Goal: Task Accomplishment & Management: Complete application form

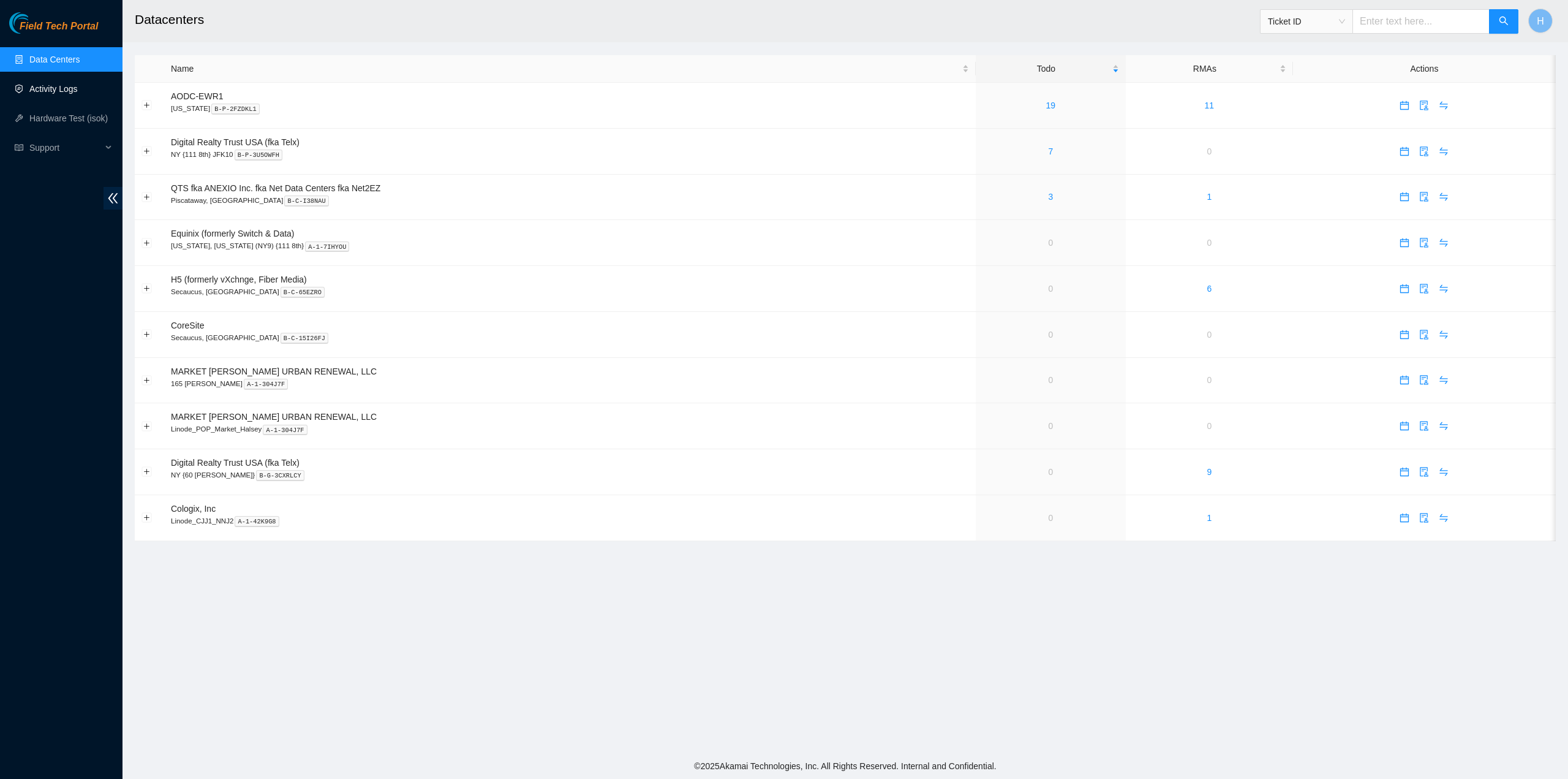
click at [61, 89] on link "Activity Logs" at bounding box center [53, 89] width 48 height 10
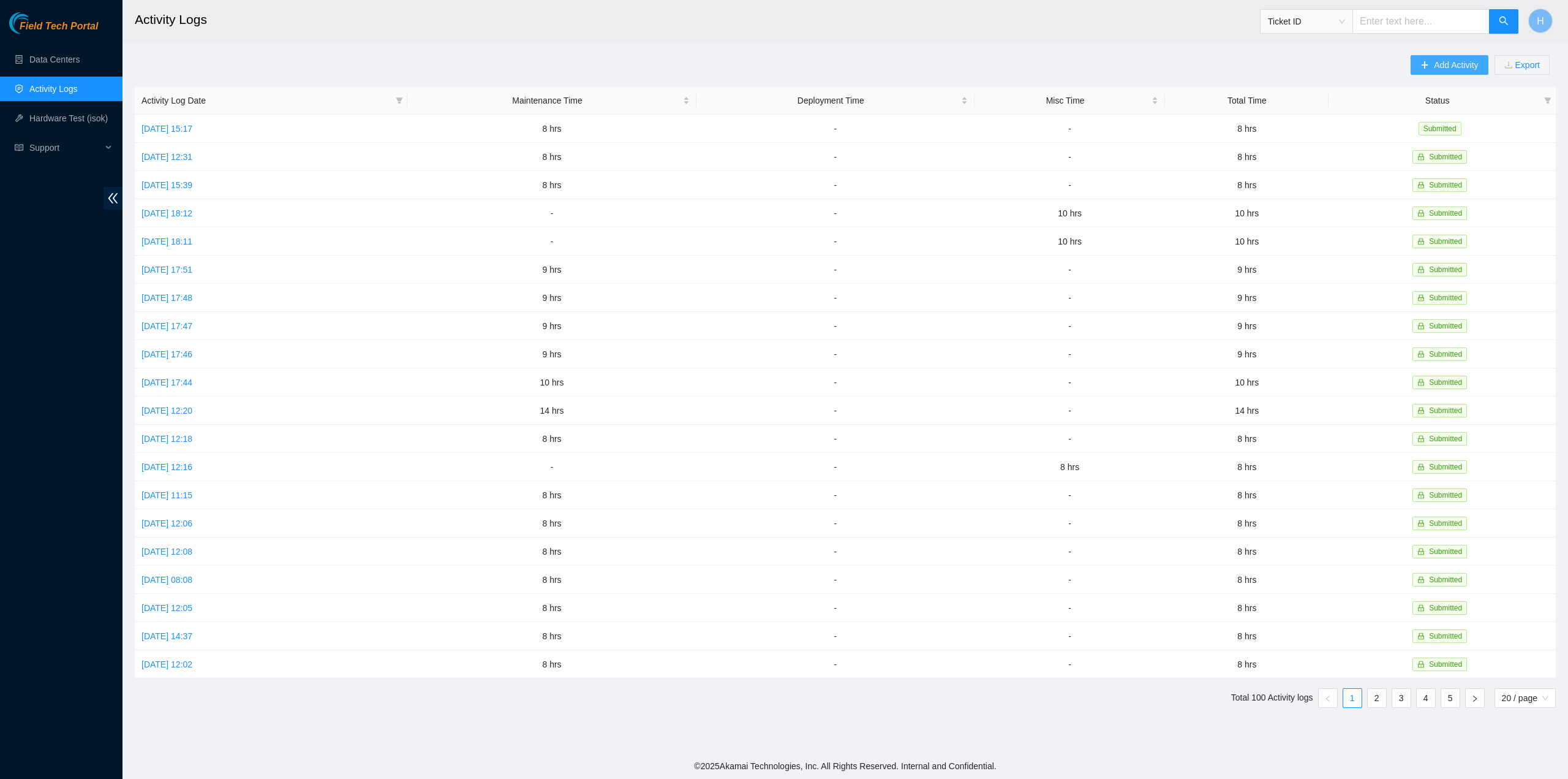
click at [1444, 61] on span "Add Activity" at bounding box center [1456, 65] width 44 height 14
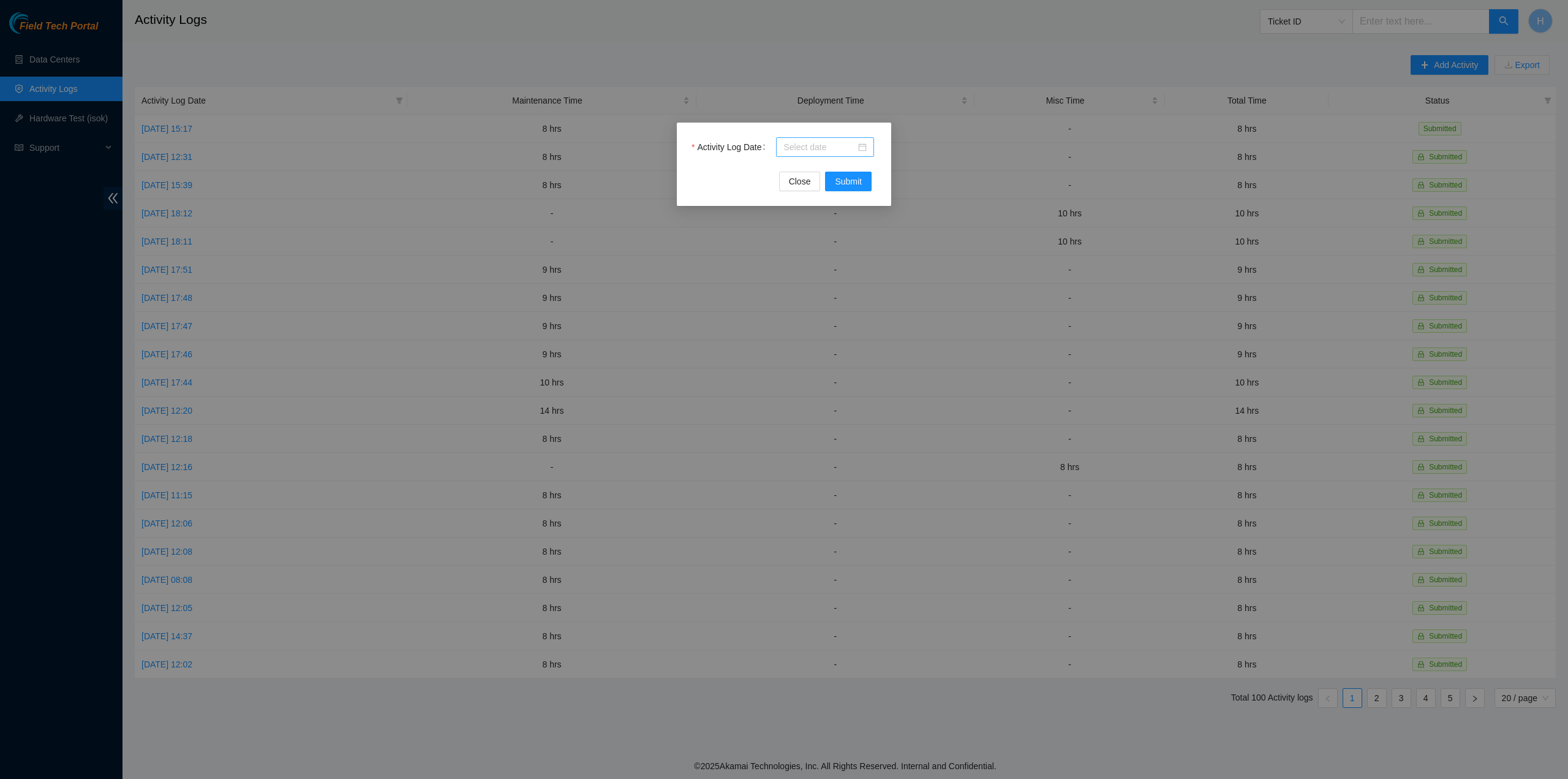
click at [860, 149] on div at bounding box center [825, 147] width 83 height 14
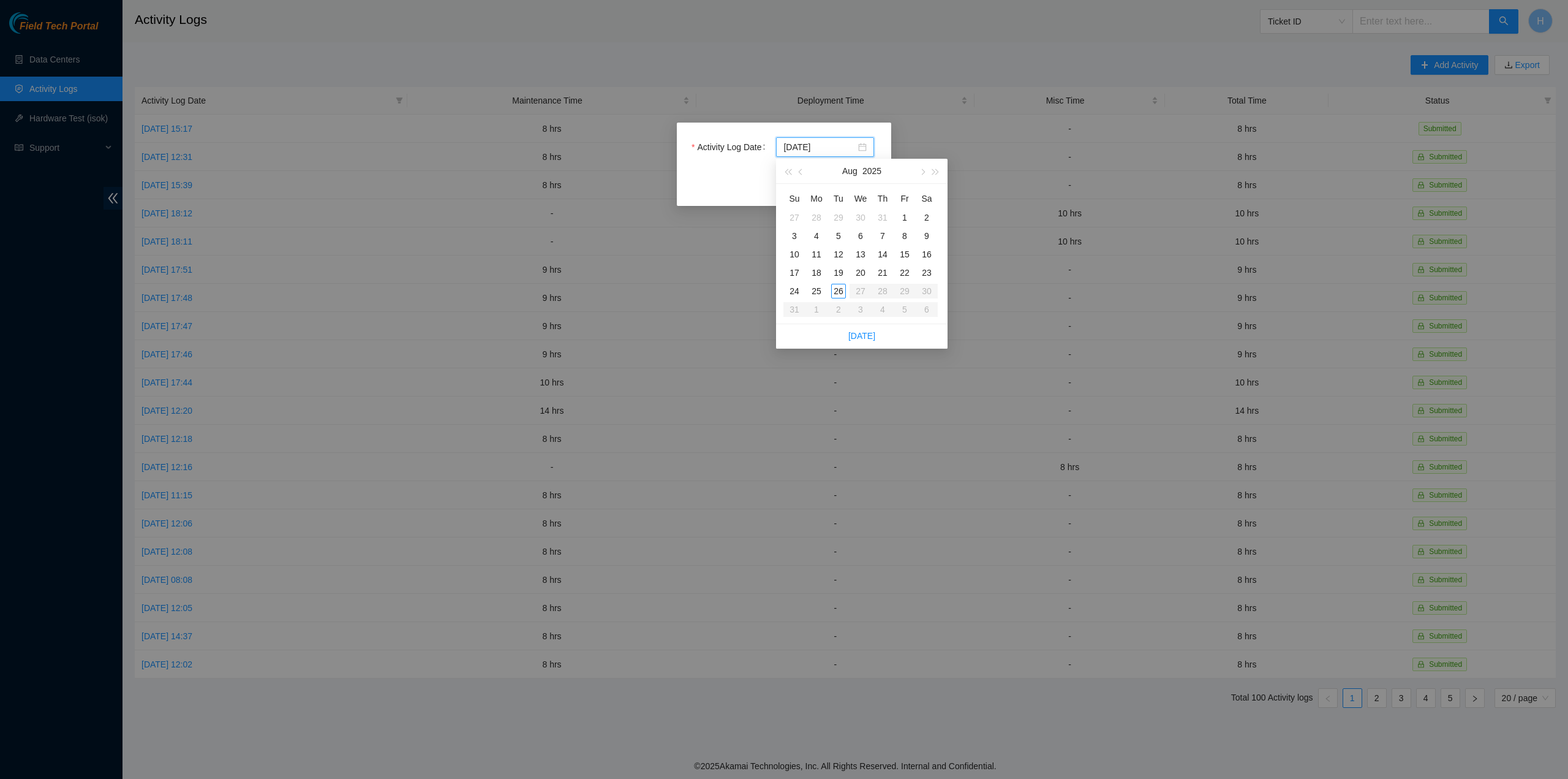
type input "[DATE]"
click at [839, 256] on div "12" at bounding box center [838, 254] width 15 height 15
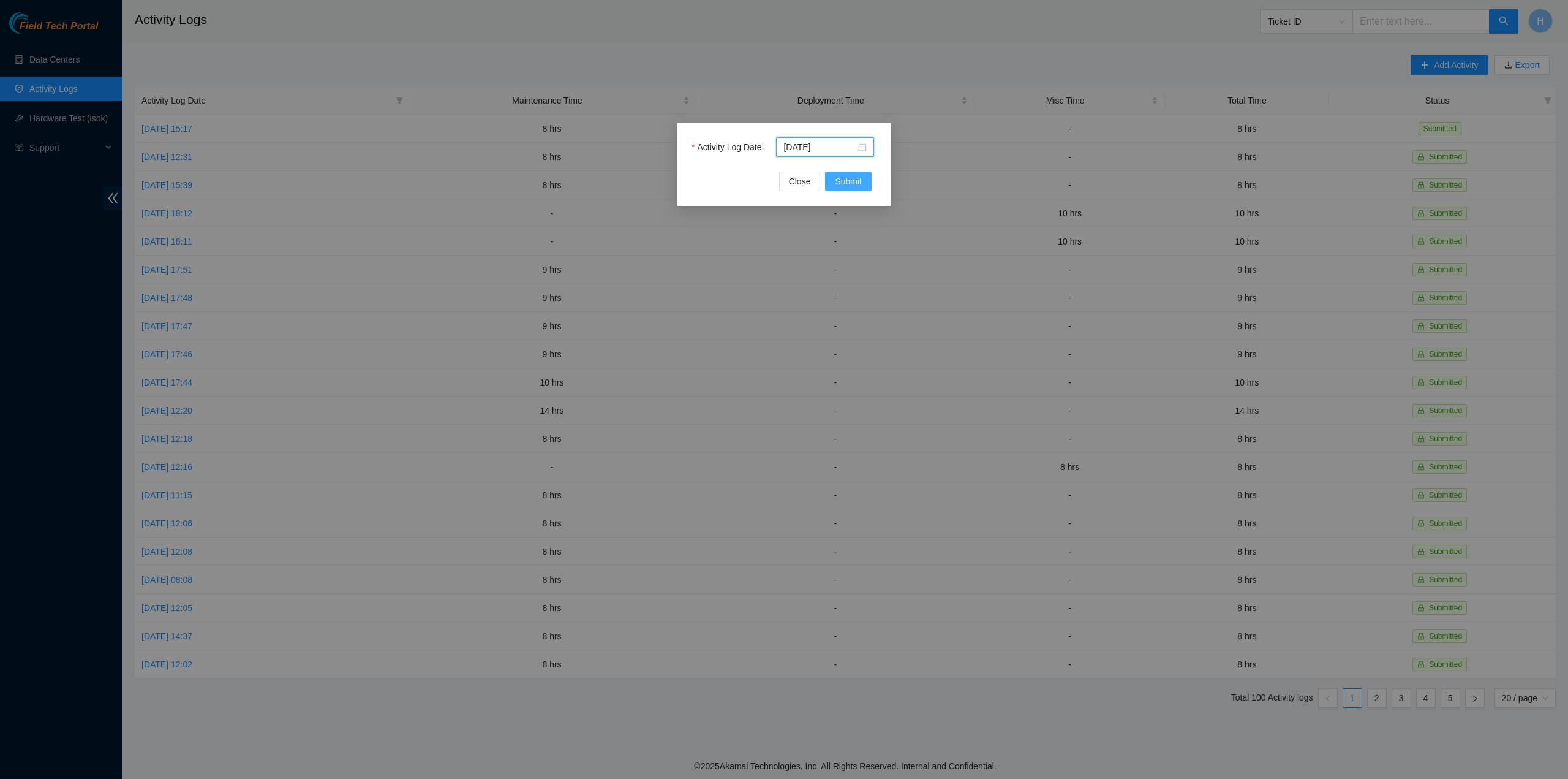
click at [845, 184] on span "Submit" at bounding box center [848, 181] width 27 height 14
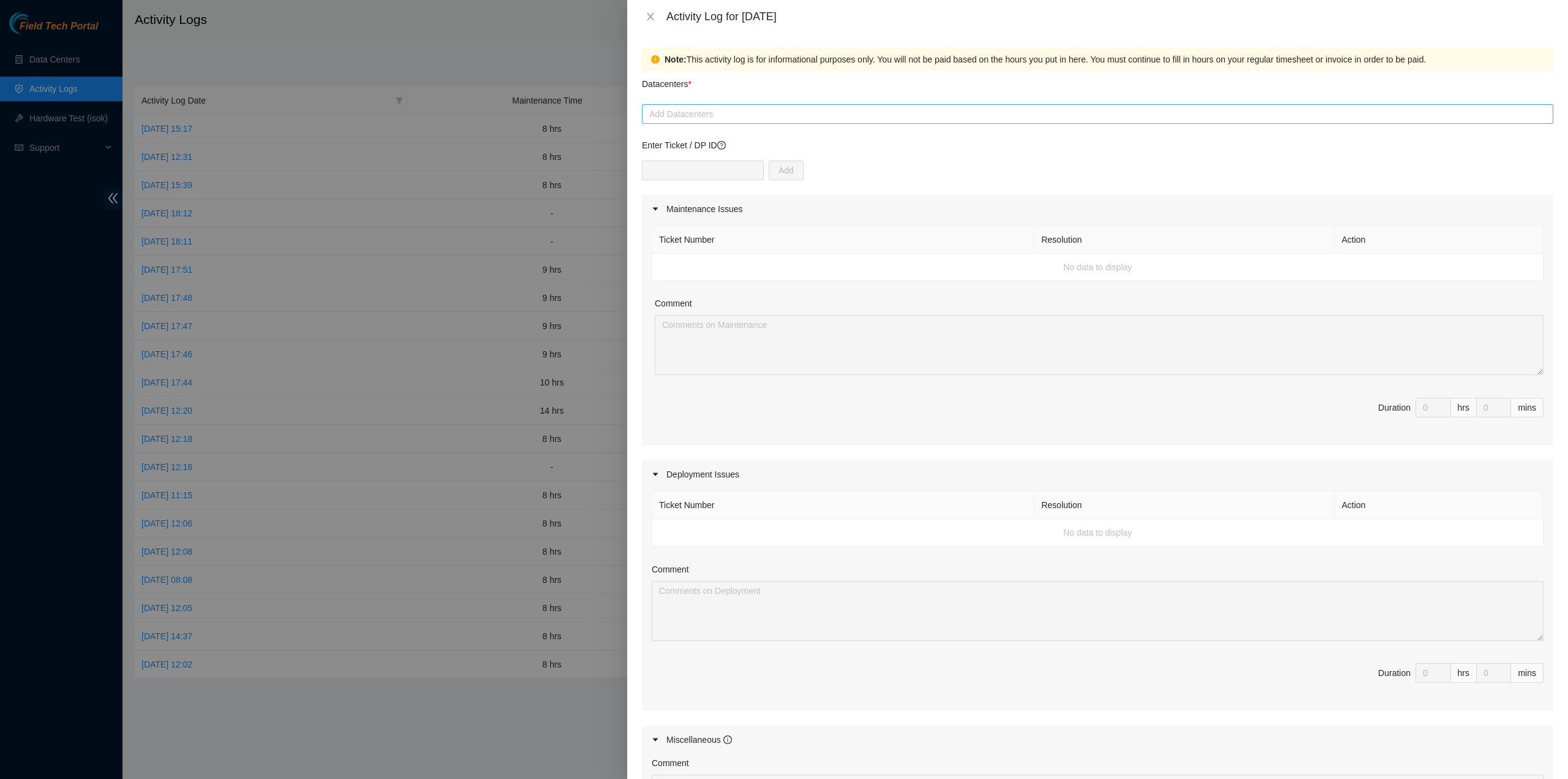
click at [729, 122] on div "Add Datacenters" at bounding box center [1097, 114] width 912 height 20
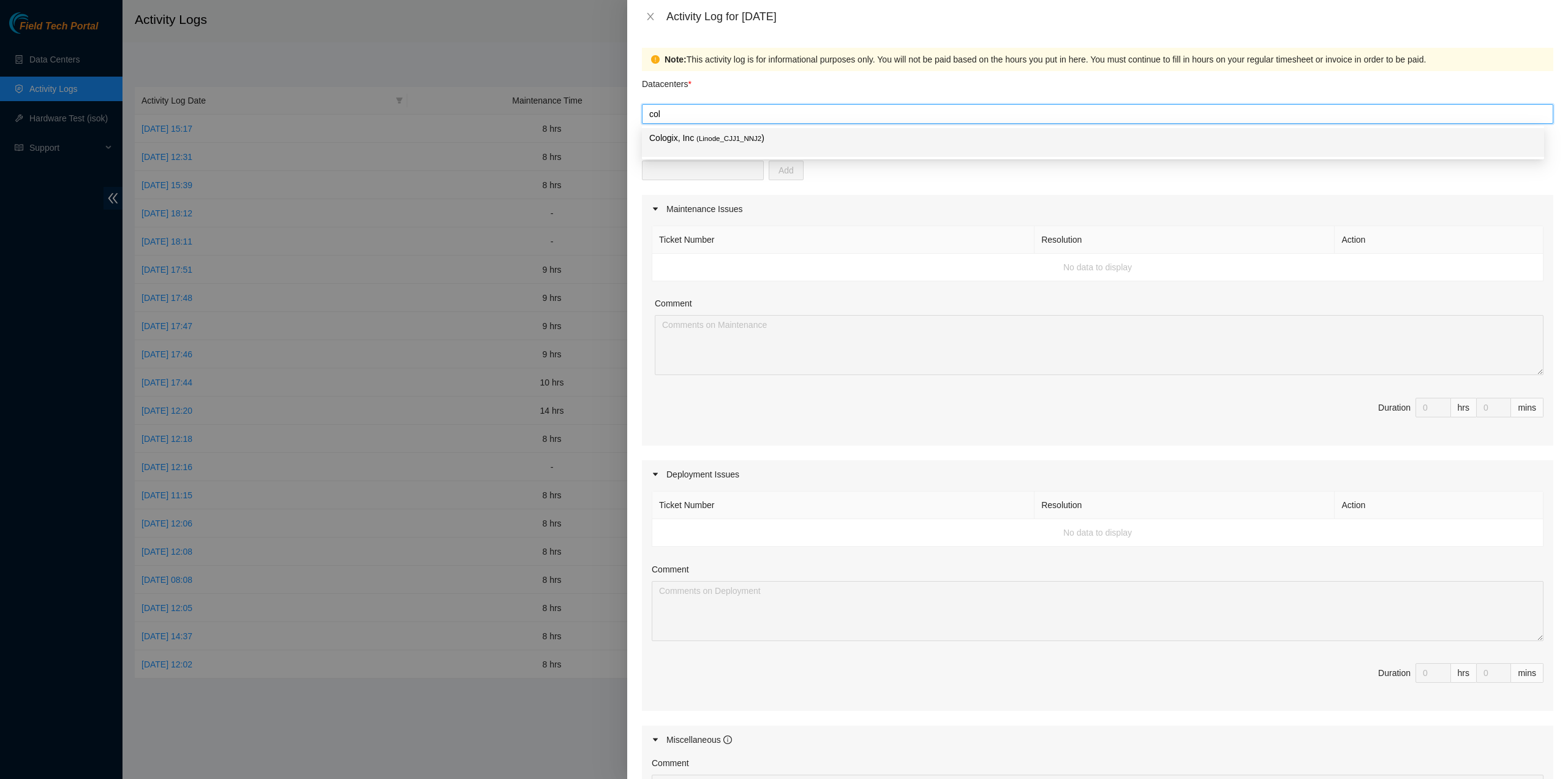
type input "colo"
click at [737, 138] on span "( Linode_CJJ1_NNJ2" at bounding box center [729, 138] width 65 height 7
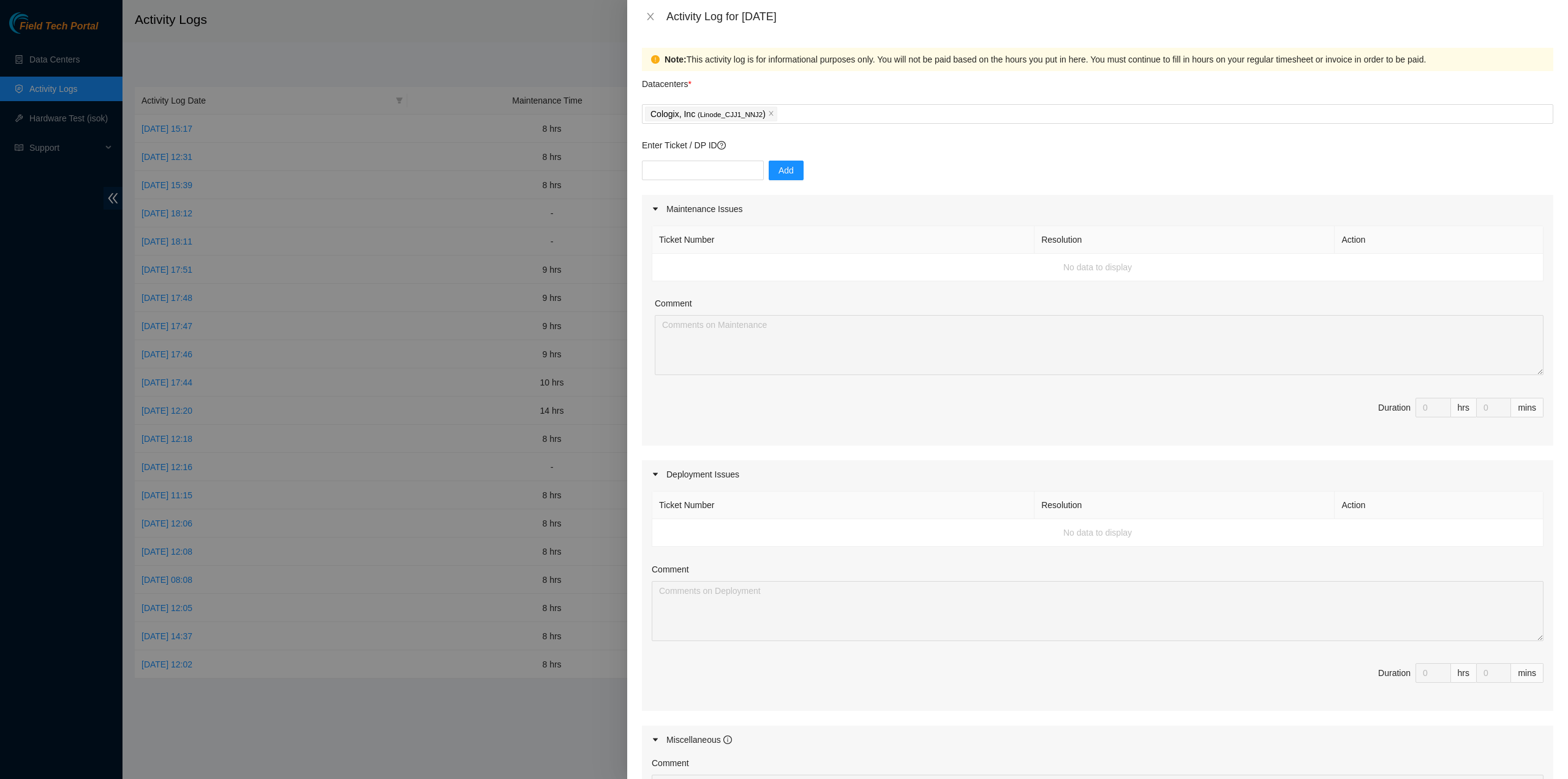
click at [887, 169] on div "Add" at bounding box center [1097, 177] width 912 height 35
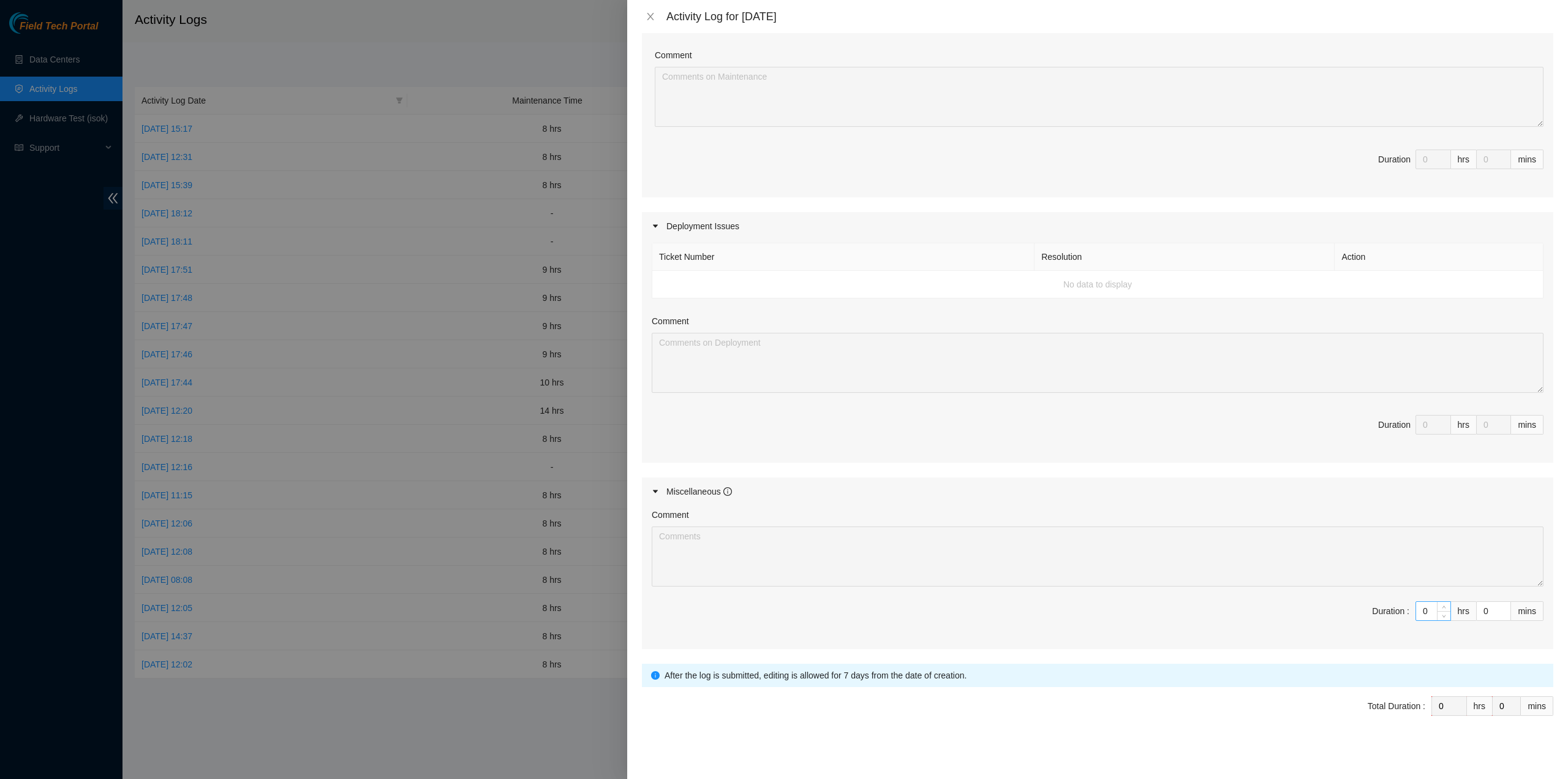
click at [1421, 607] on input "0" at bounding box center [1433, 611] width 35 height 18
type input "1"
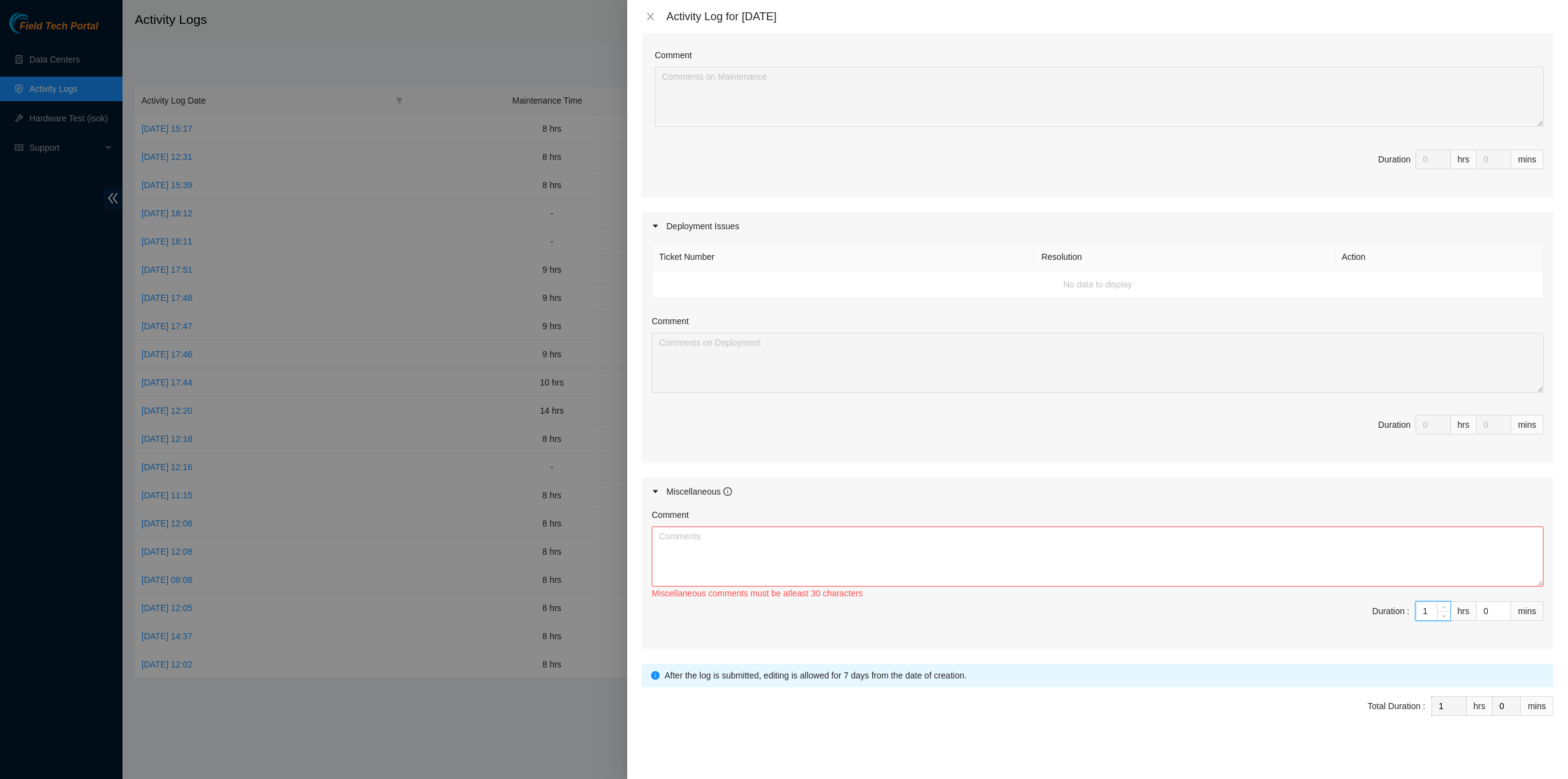
type input "1"
click at [1421, 568] on textarea "Comment" at bounding box center [1097, 556] width 892 height 60
type textarea "Provided support and information to Seamus."
click at [678, 739] on span "Submit" at bounding box center [665, 744] width 27 height 14
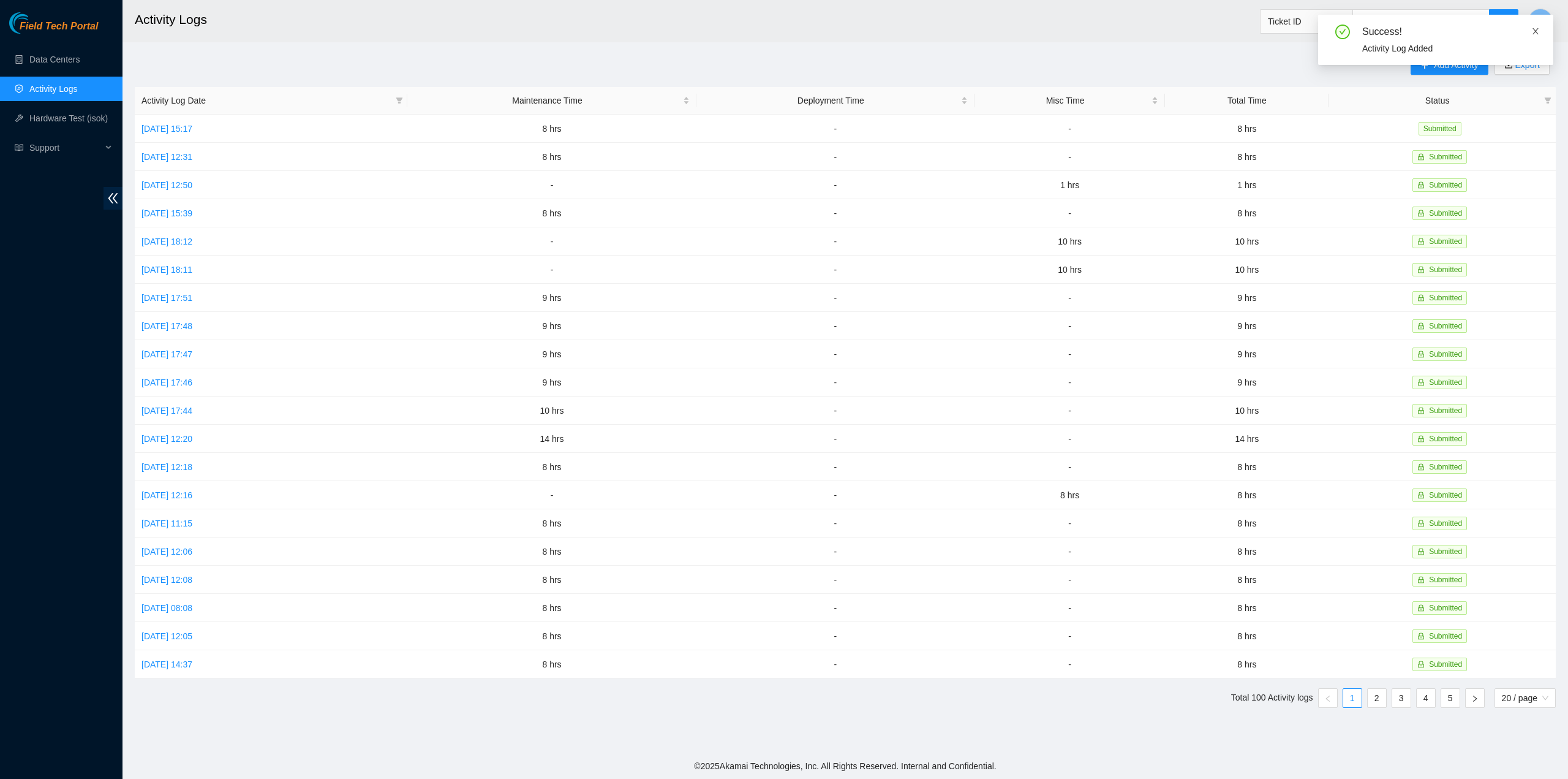
click at [1534, 29] on icon "close" at bounding box center [1535, 31] width 8 height 8
click at [1449, 63] on span "Add Activity" at bounding box center [1456, 65] width 44 height 14
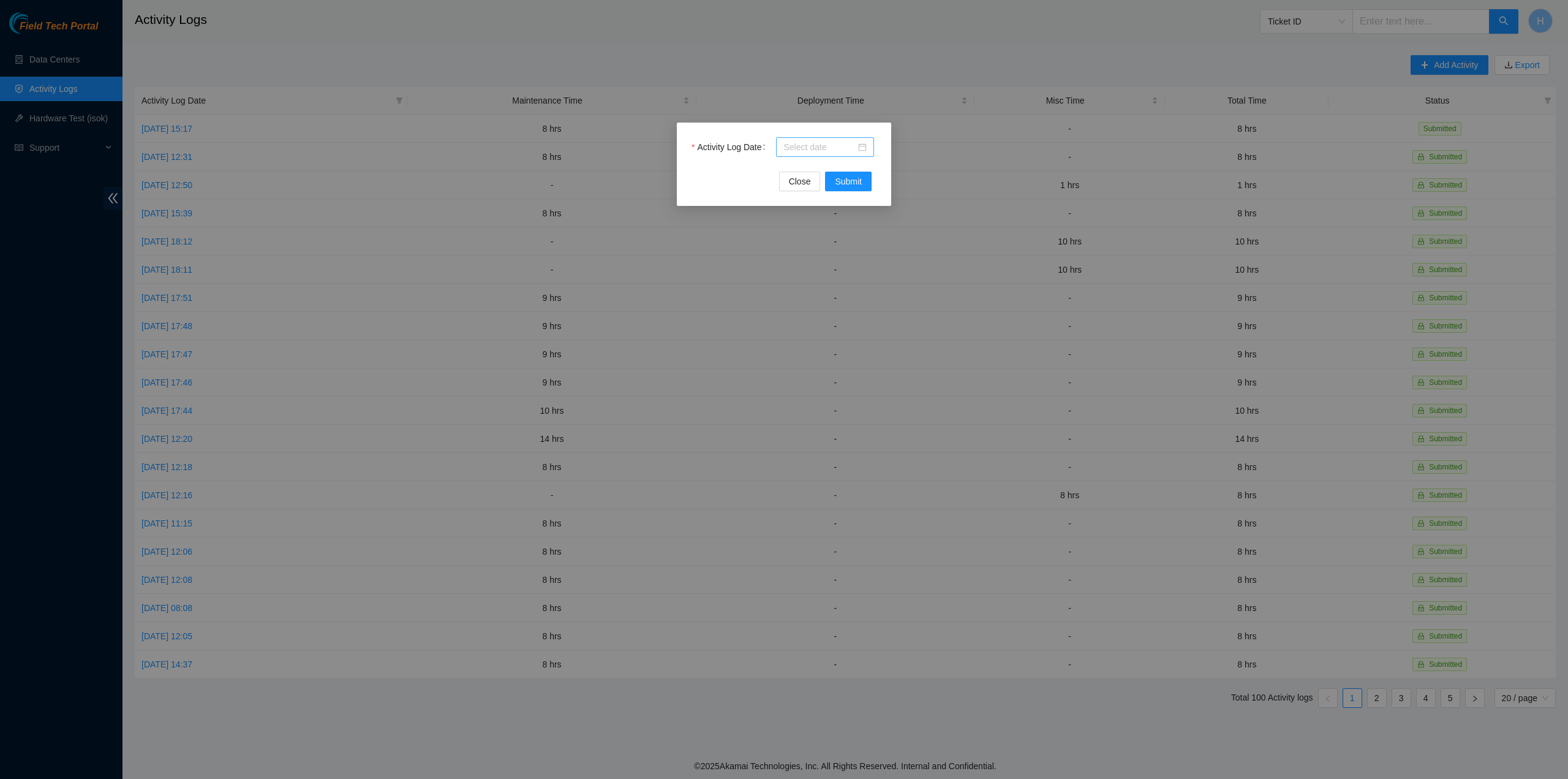
click at [862, 149] on div at bounding box center [825, 147] width 83 height 14
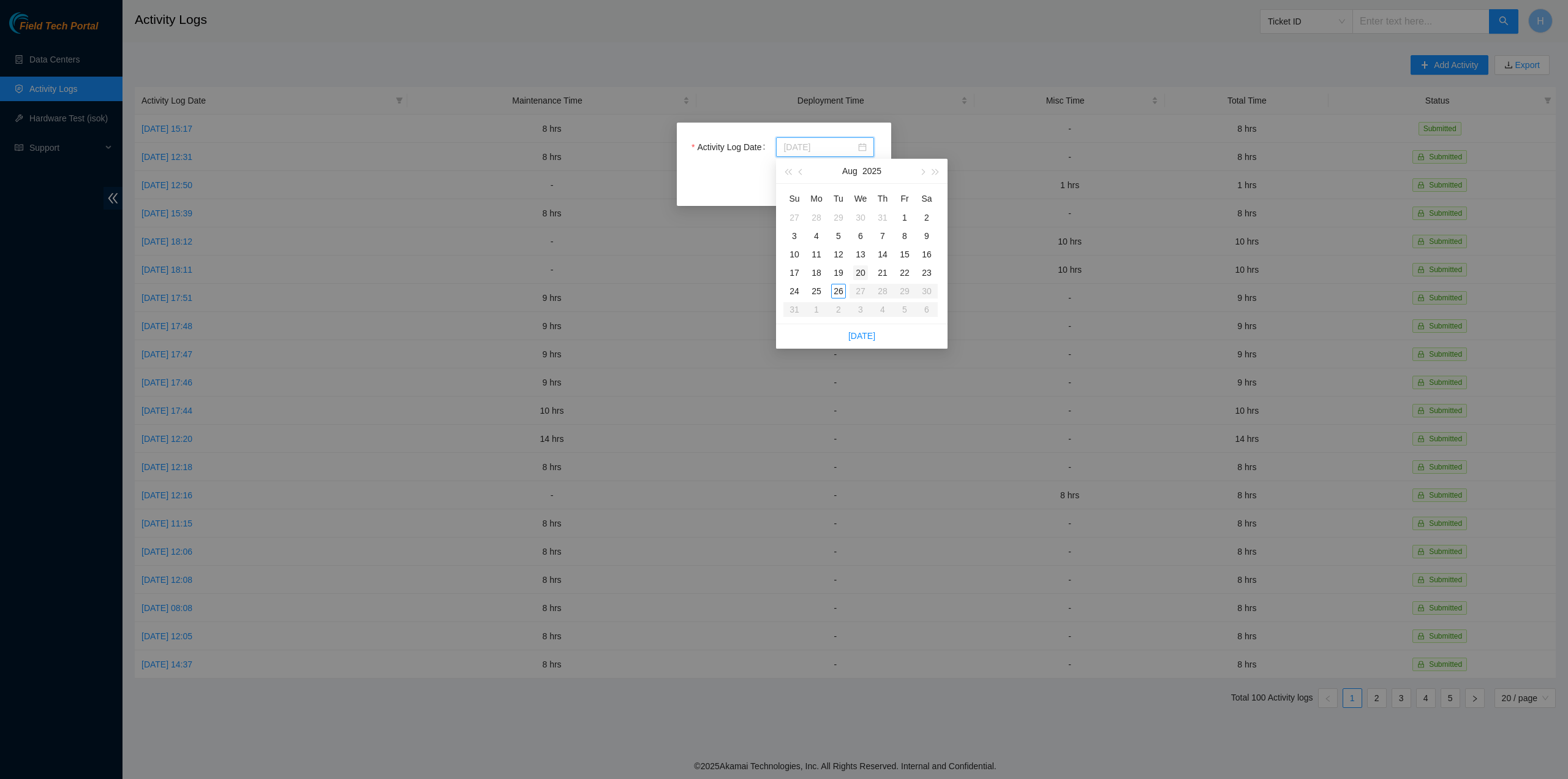
type input "[DATE]"
click at [860, 255] on div "13" at bounding box center [860, 254] width 15 height 15
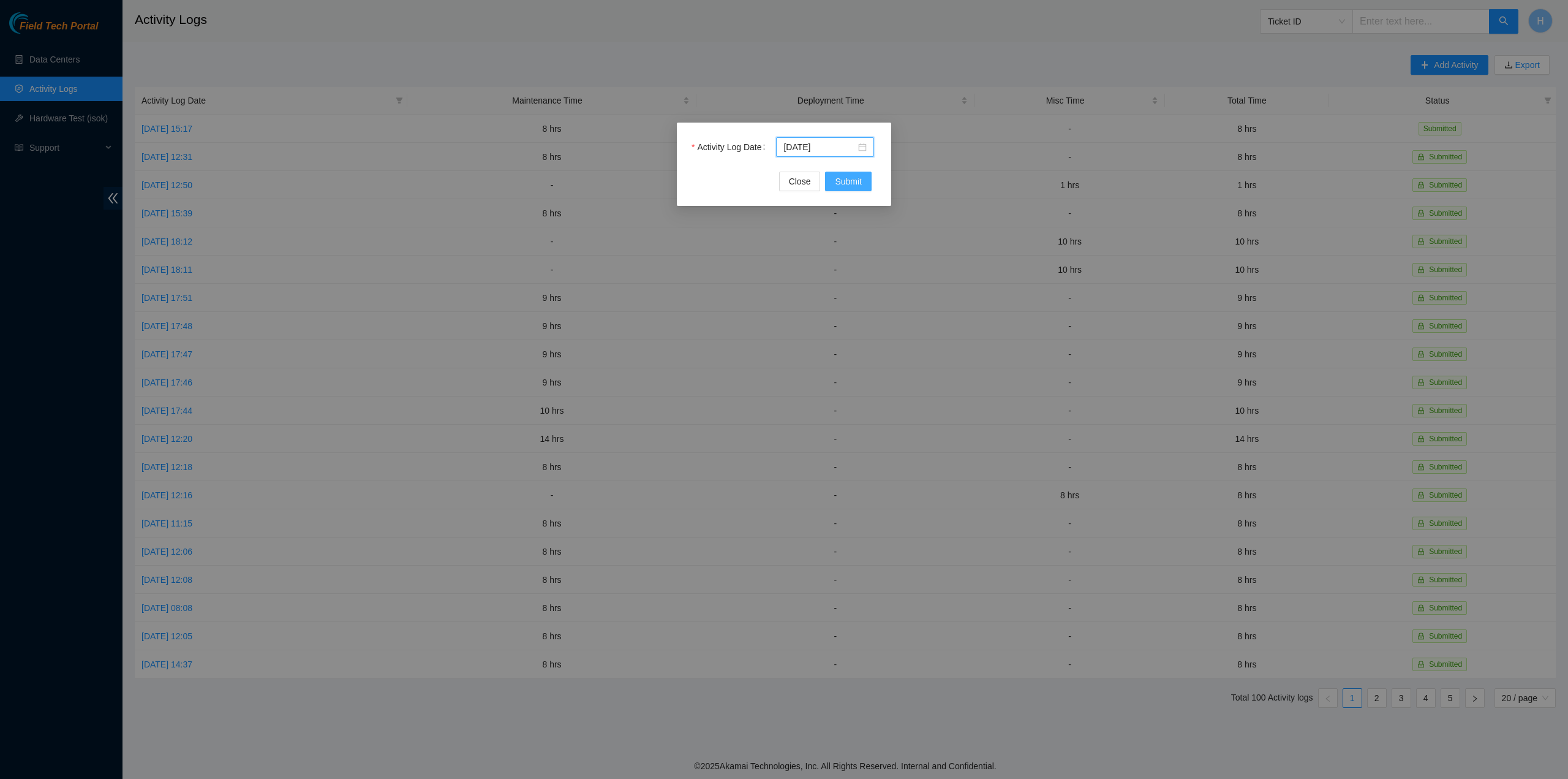
drag, startPoint x: 856, startPoint y: 181, endPoint x: 856, endPoint y: 199, distance: 18.0
click at [856, 181] on span "Submit" at bounding box center [848, 181] width 27 height 14
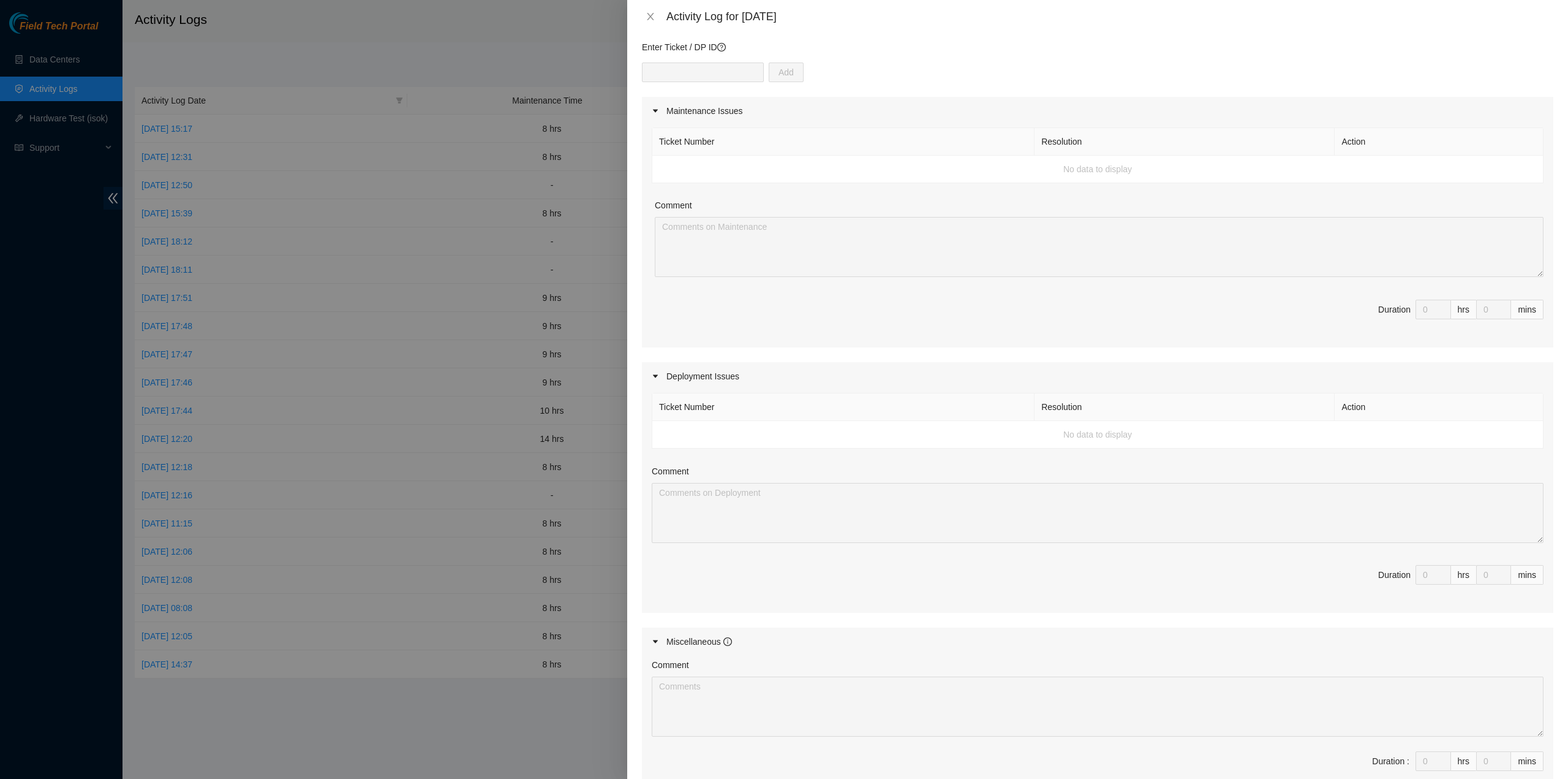
scroll to position [0, 0]
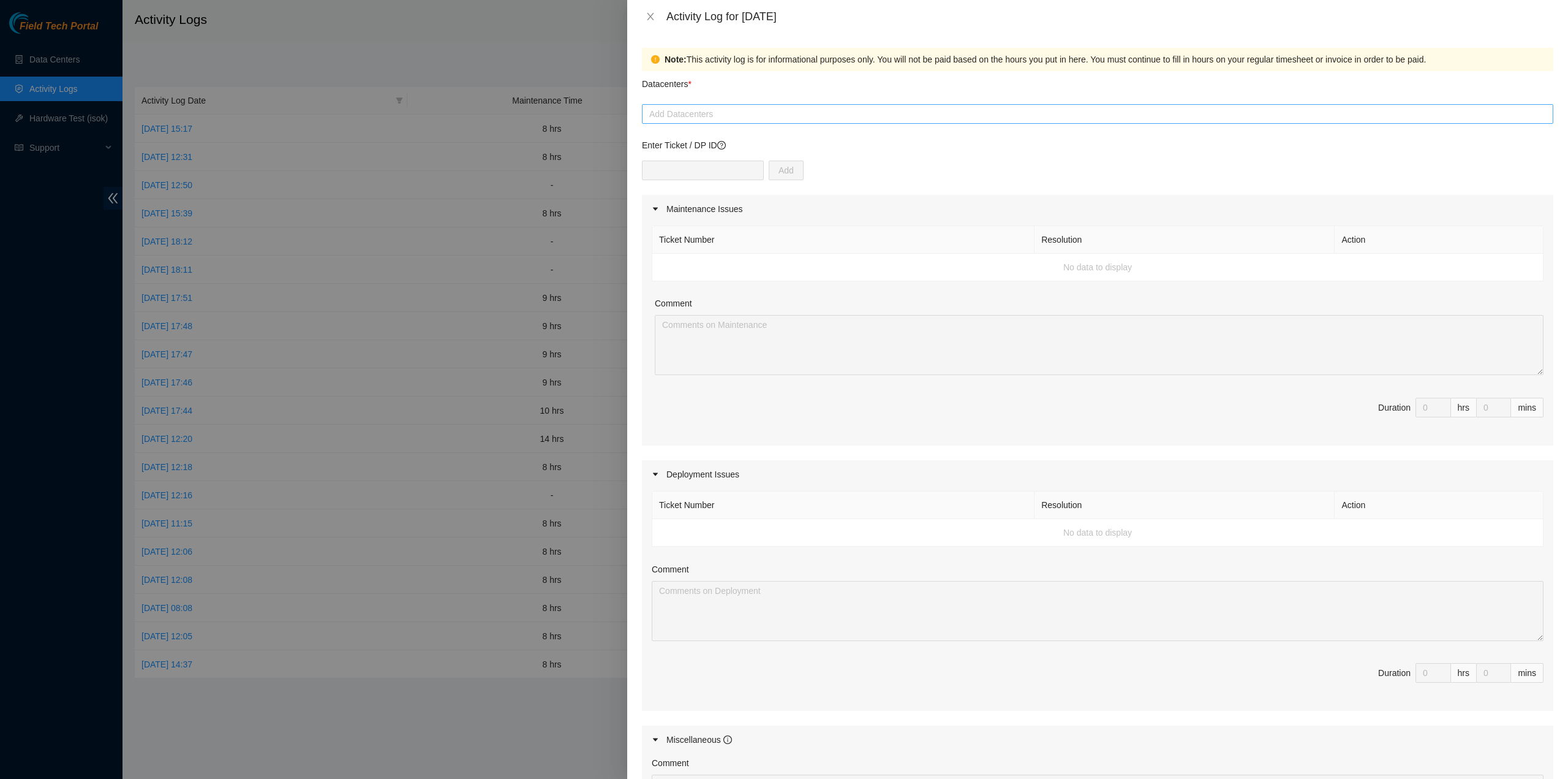
click at [750, 116] on div at bounding box center [1097, 114] width 905 height 15
type input "c"
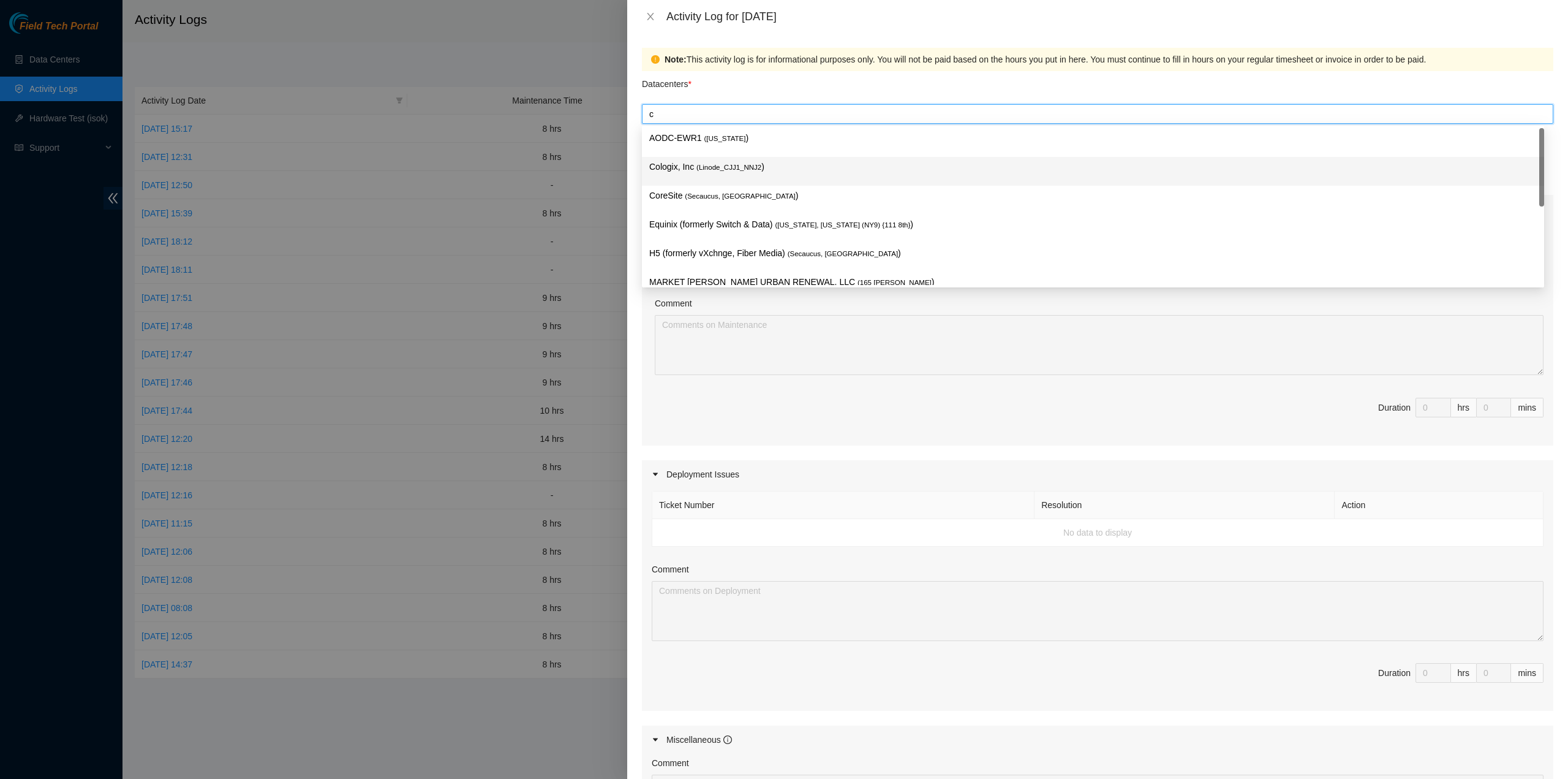
click at [749, 164] on span "( Linode_CJJ1_NNJ2" at bounding box center [729, 167] width 65 height 7
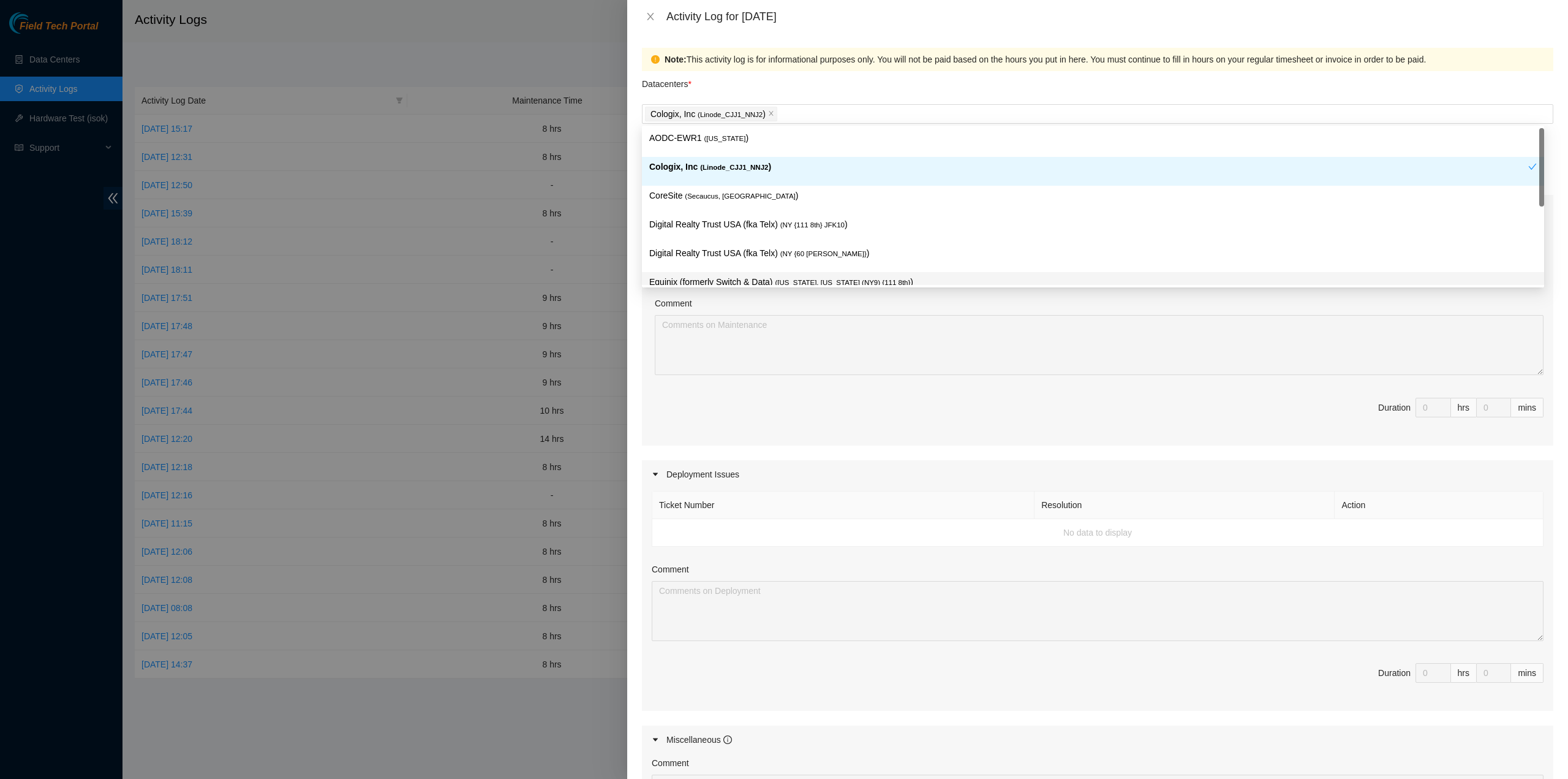
click at [910, 382] on div "Ticket Number Resolution Action No data to display Comment Duration 0 hrs 0 mins" at bounding box center [1097, 334] width 912 height 222
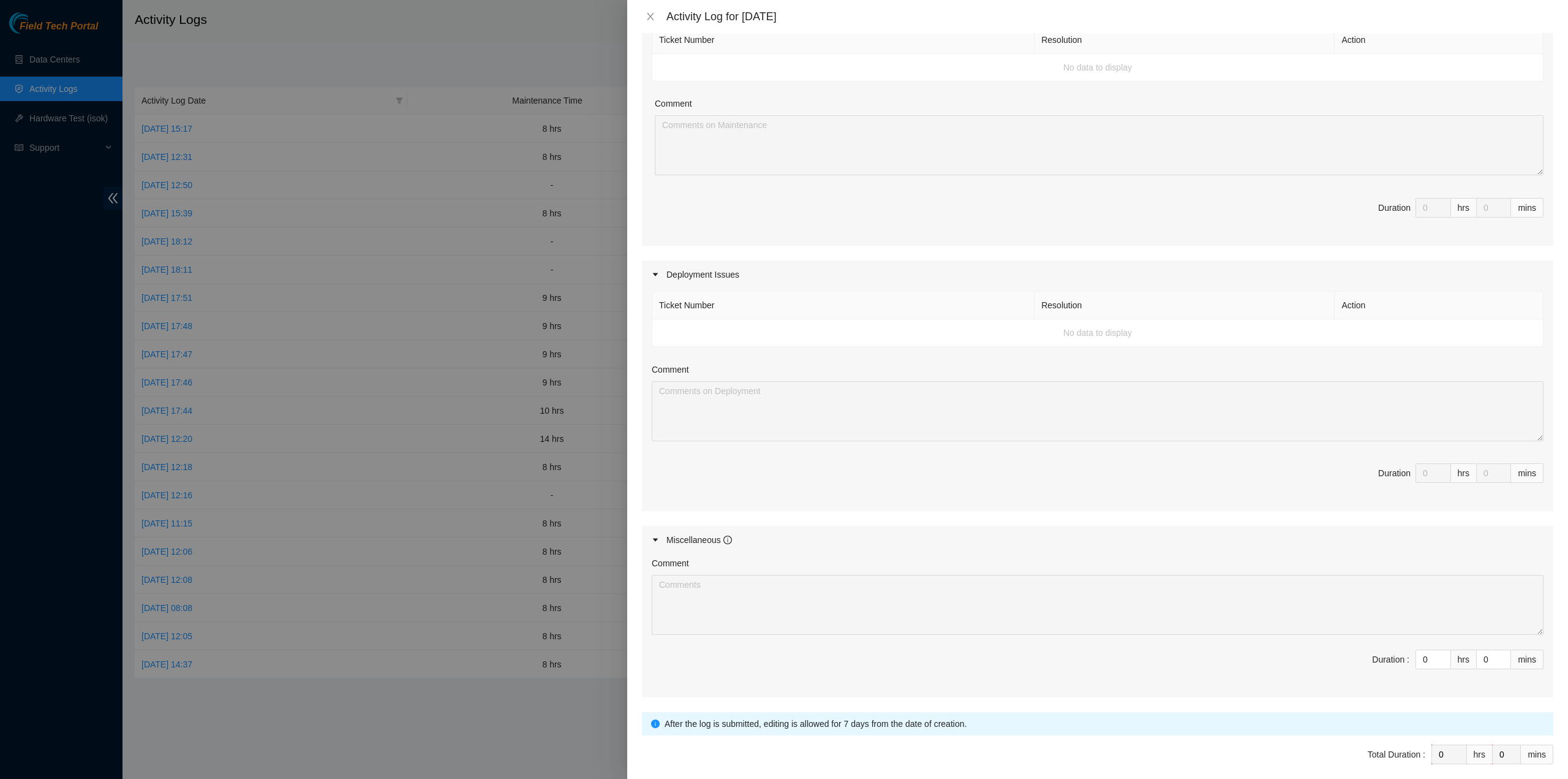
scroll to position [248, 0]
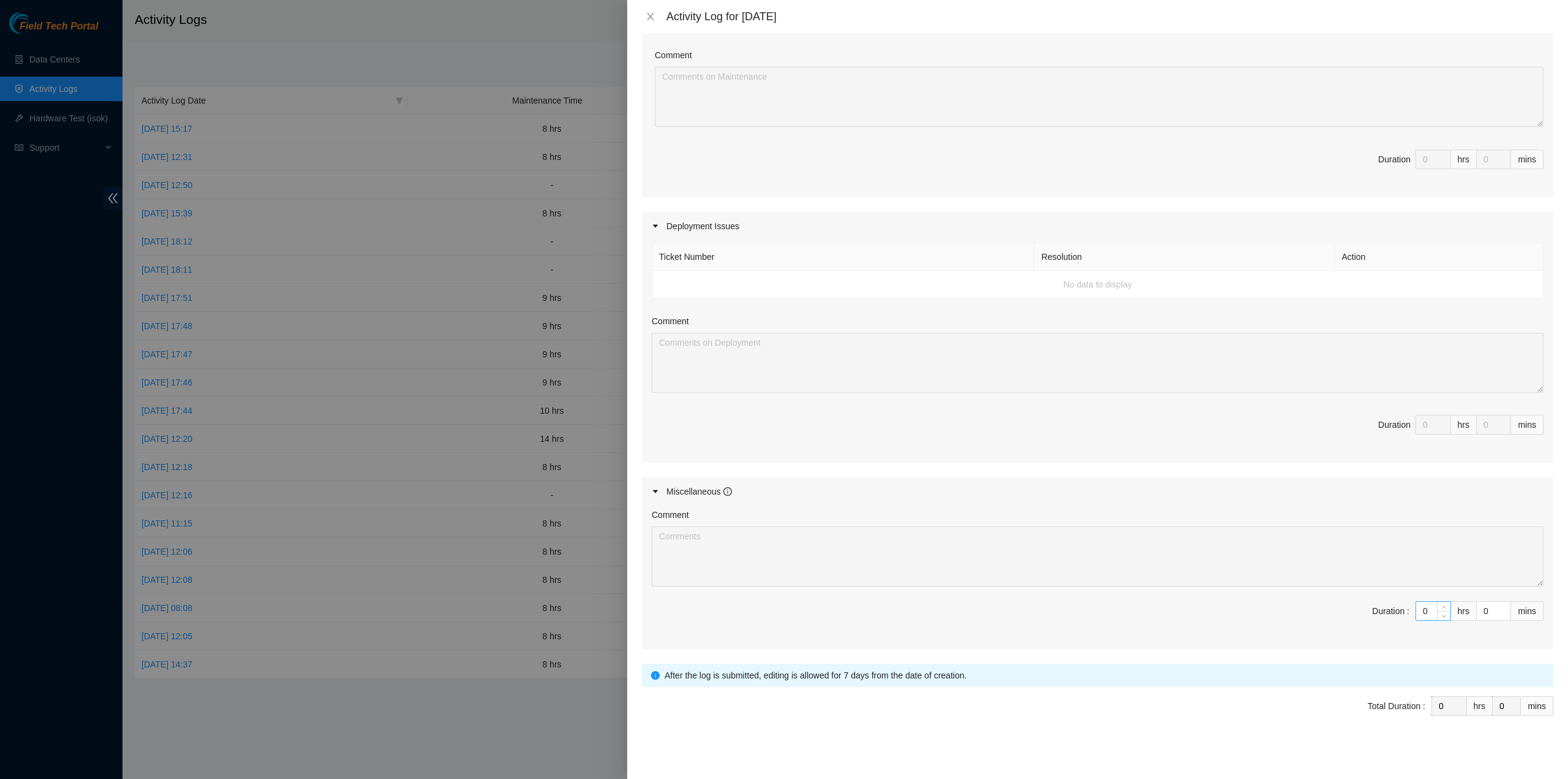
click at [1416, 610] on input "0" at bounding box center [1433, 611] width 35 height 18
type input "6"
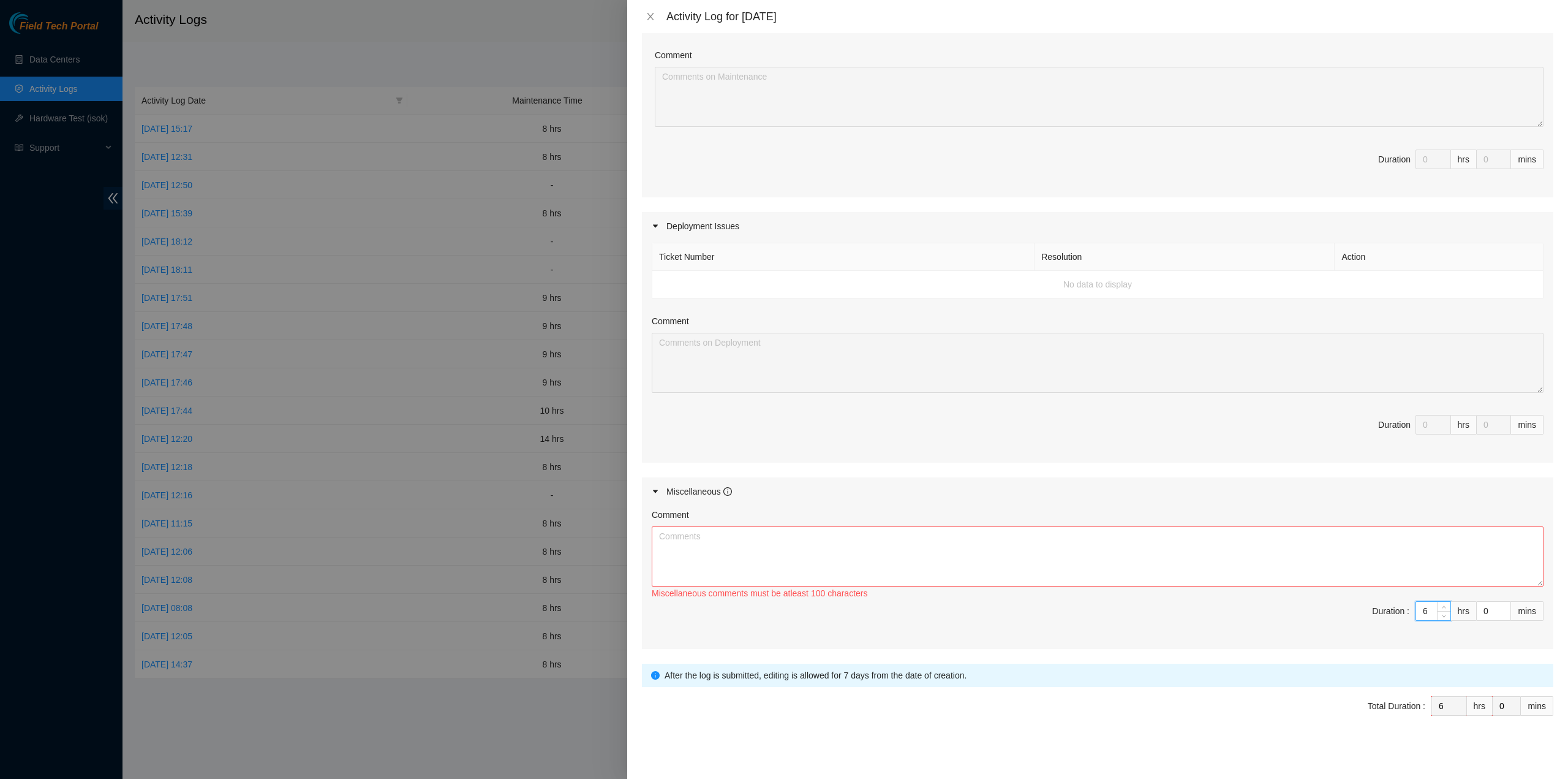
type input "6"
click at [1086, 553] on textarea "Comment" at bounding box center [1097, 556] width 892 height 60
type textarea "P"
type textarea "I"
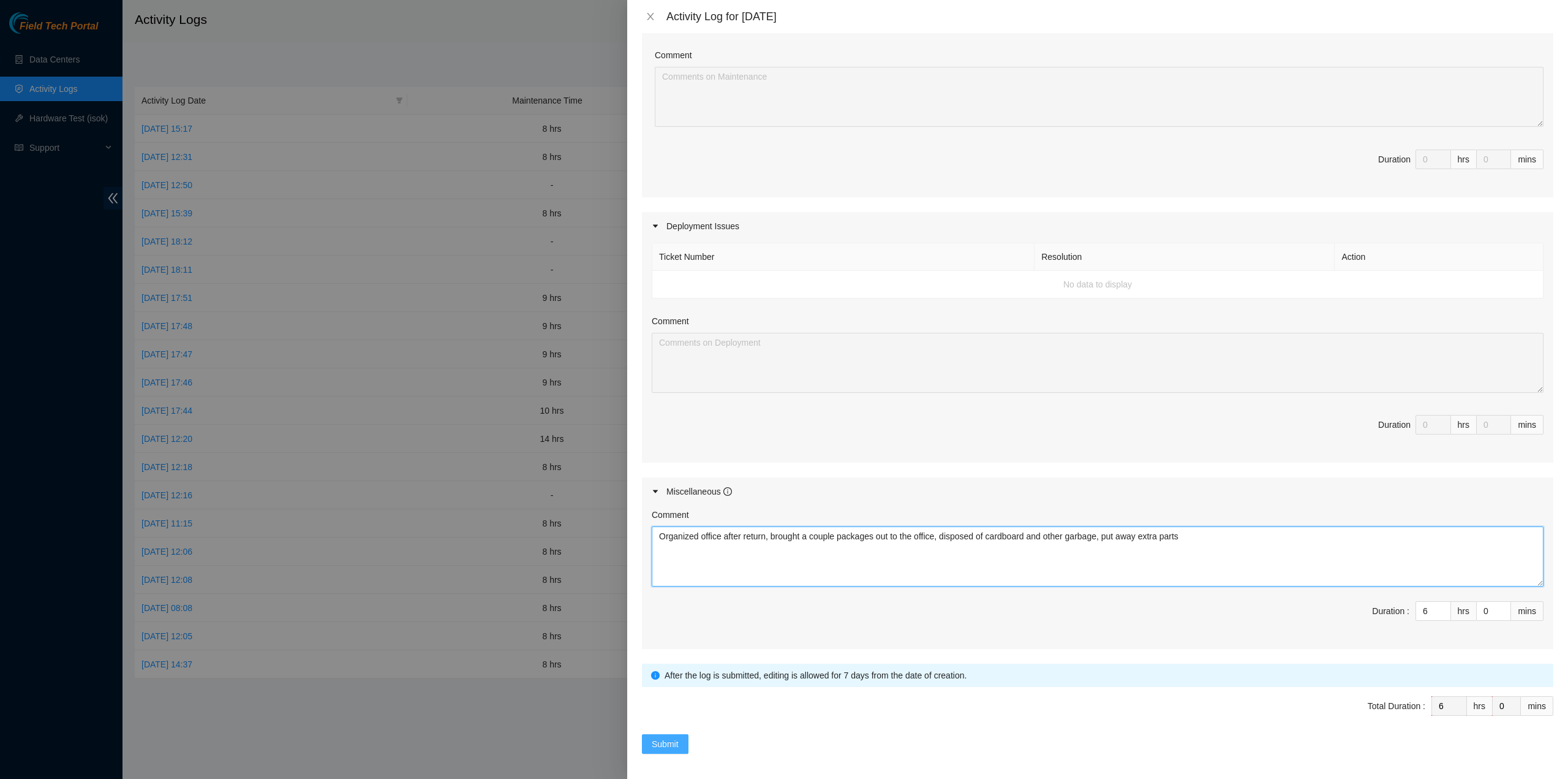
type textarea "Organized office after return, brought a couple packages out to the office, dis…"
click at [684, 739] on button "Submit" at bounding box center [665, 744] width 46 height 20
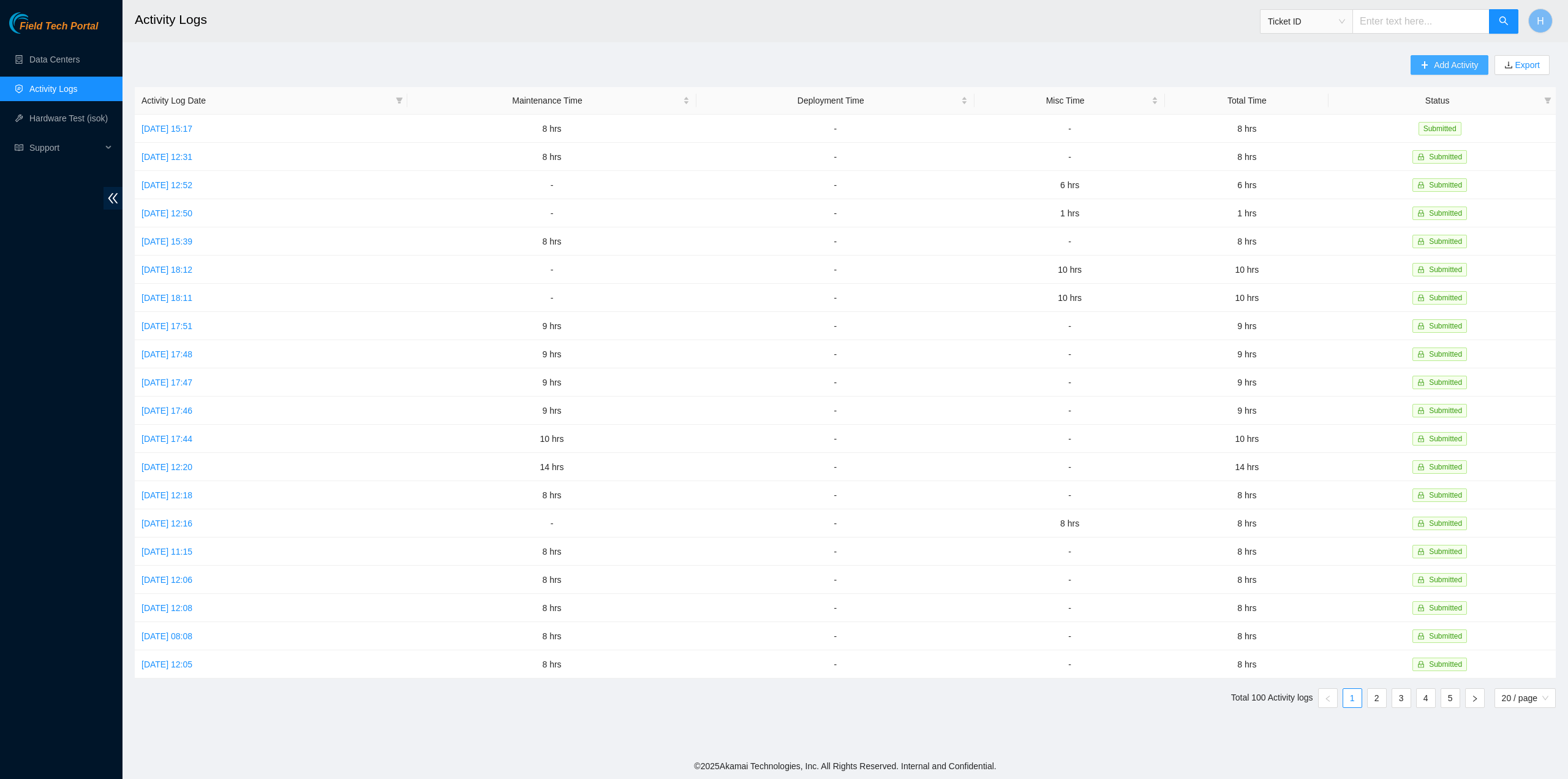
click at [1458, 64] on span "Add Activity" at bounding box center [1456, 65] width 44 height 14
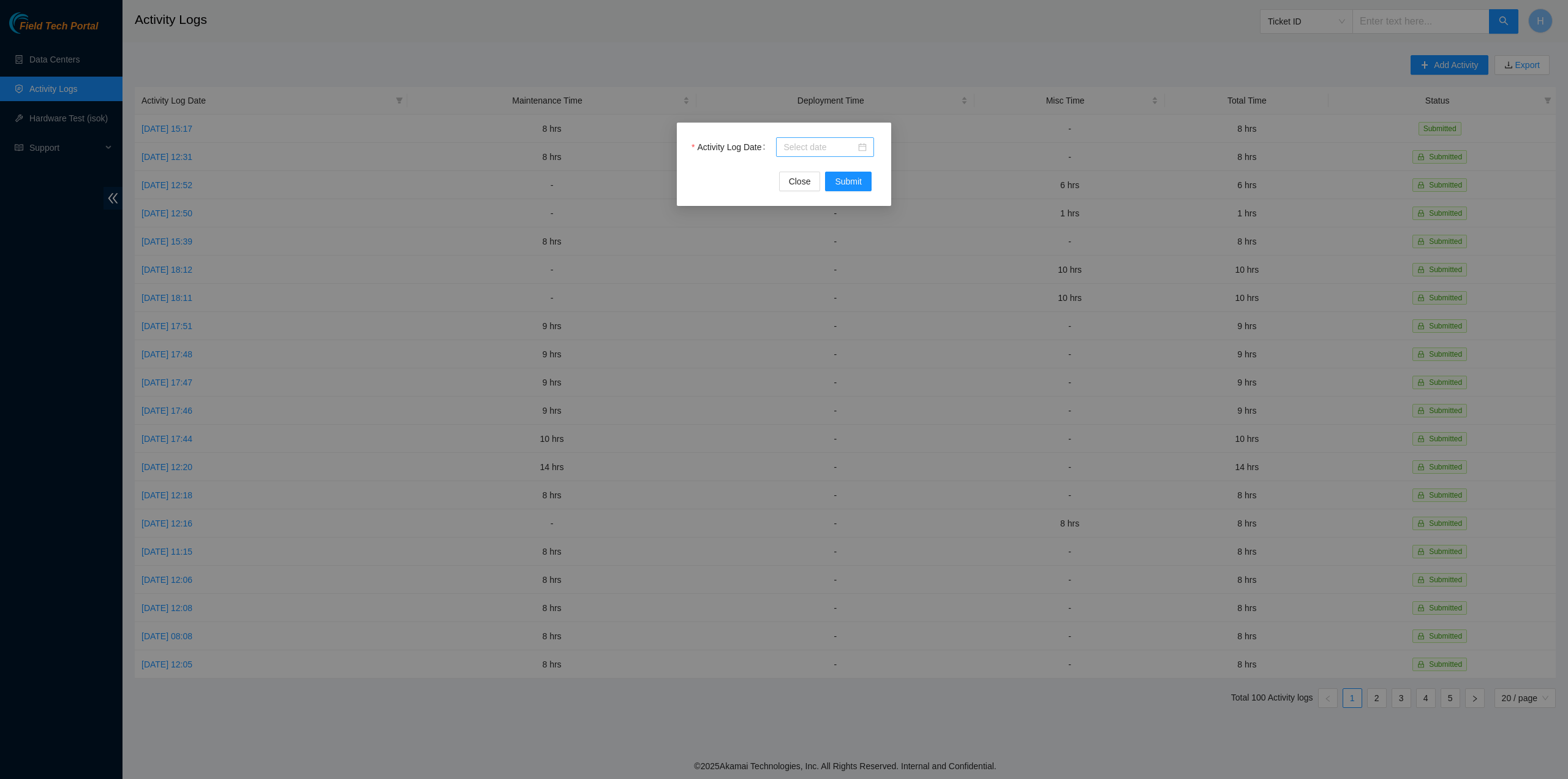
click at [862, 149] on div at bounding box center [825, 147] width 83 height 14
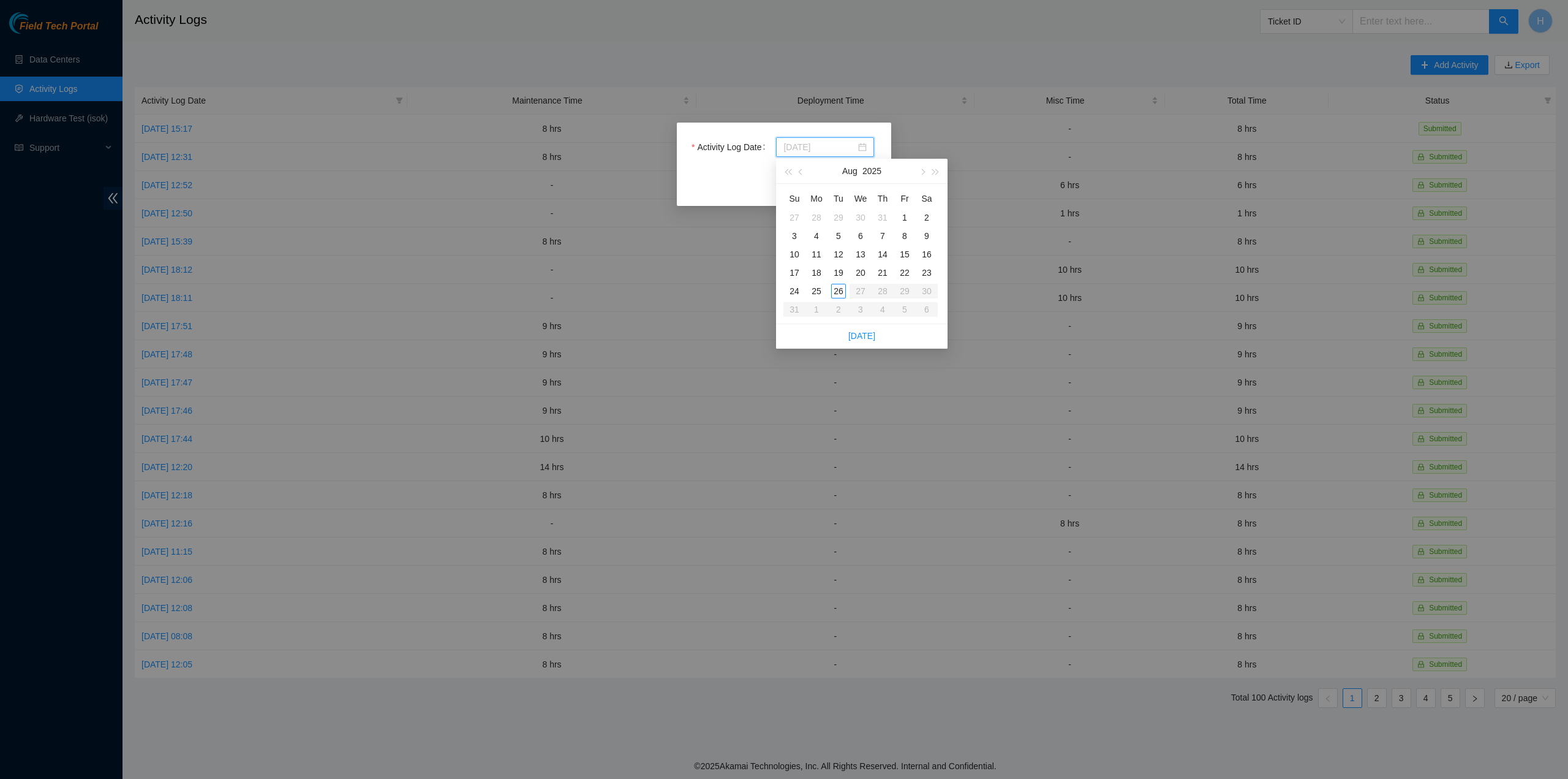
type input "[DATE]"
click at [887, 273] on div "21" at bounding box center [882, 272] width 15 height 15
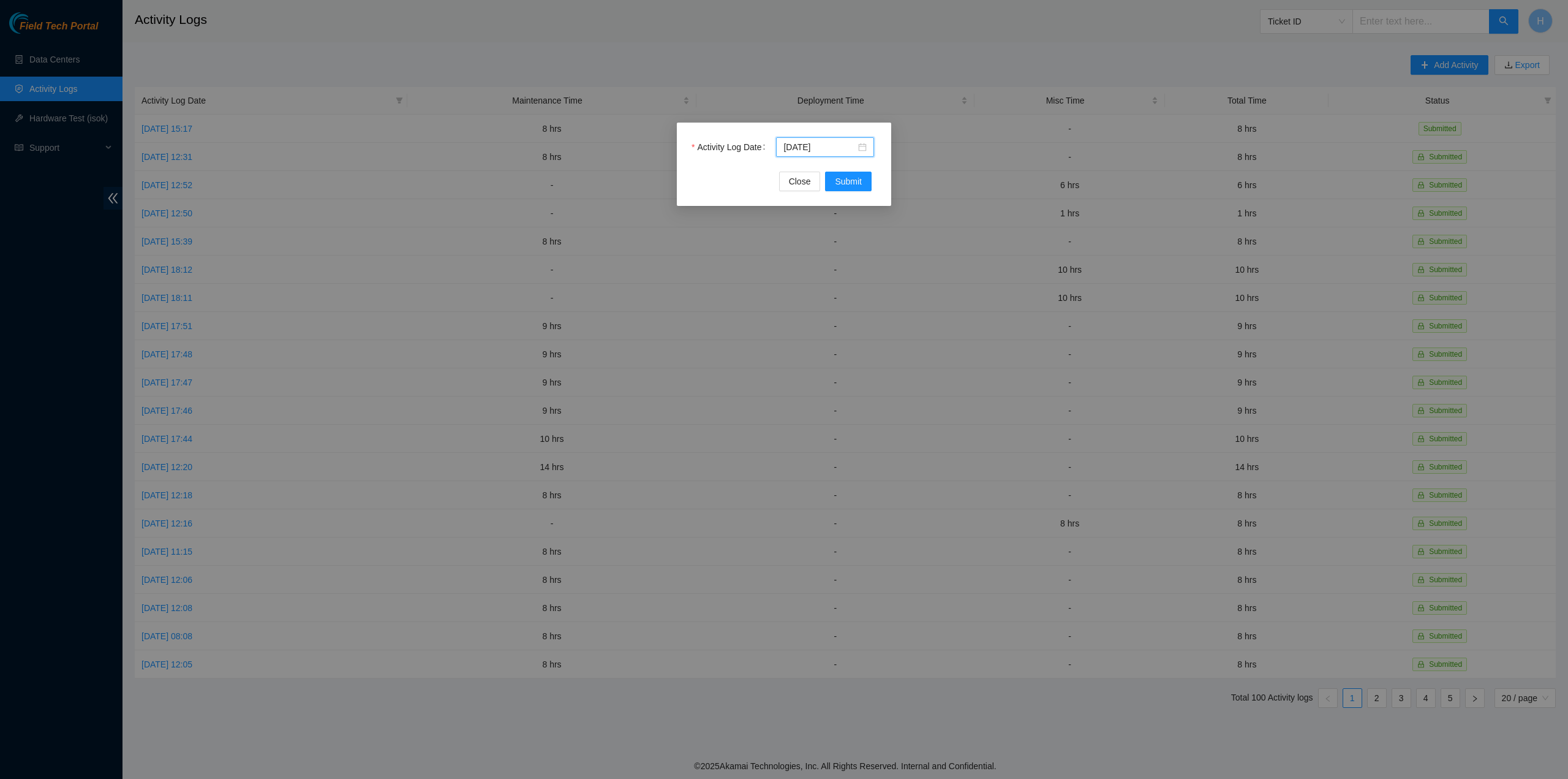
click at [869, 153] on div "[DATE]" at bounding box center [825, 147] width 98 height 20
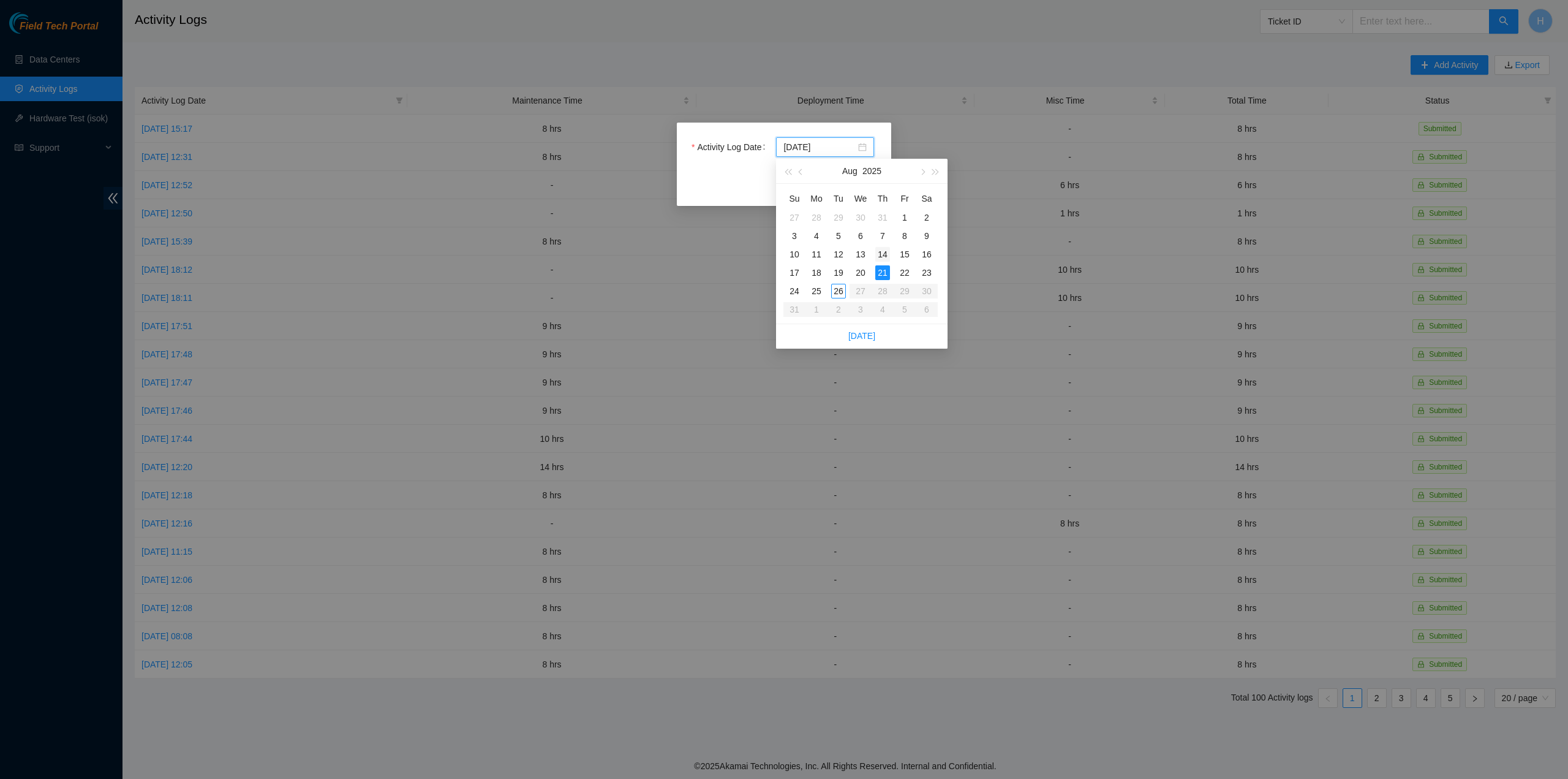
type input "[DATE]"
click at [883, 250] on div "14" at bounding box center [882, 254] width 15 height 15
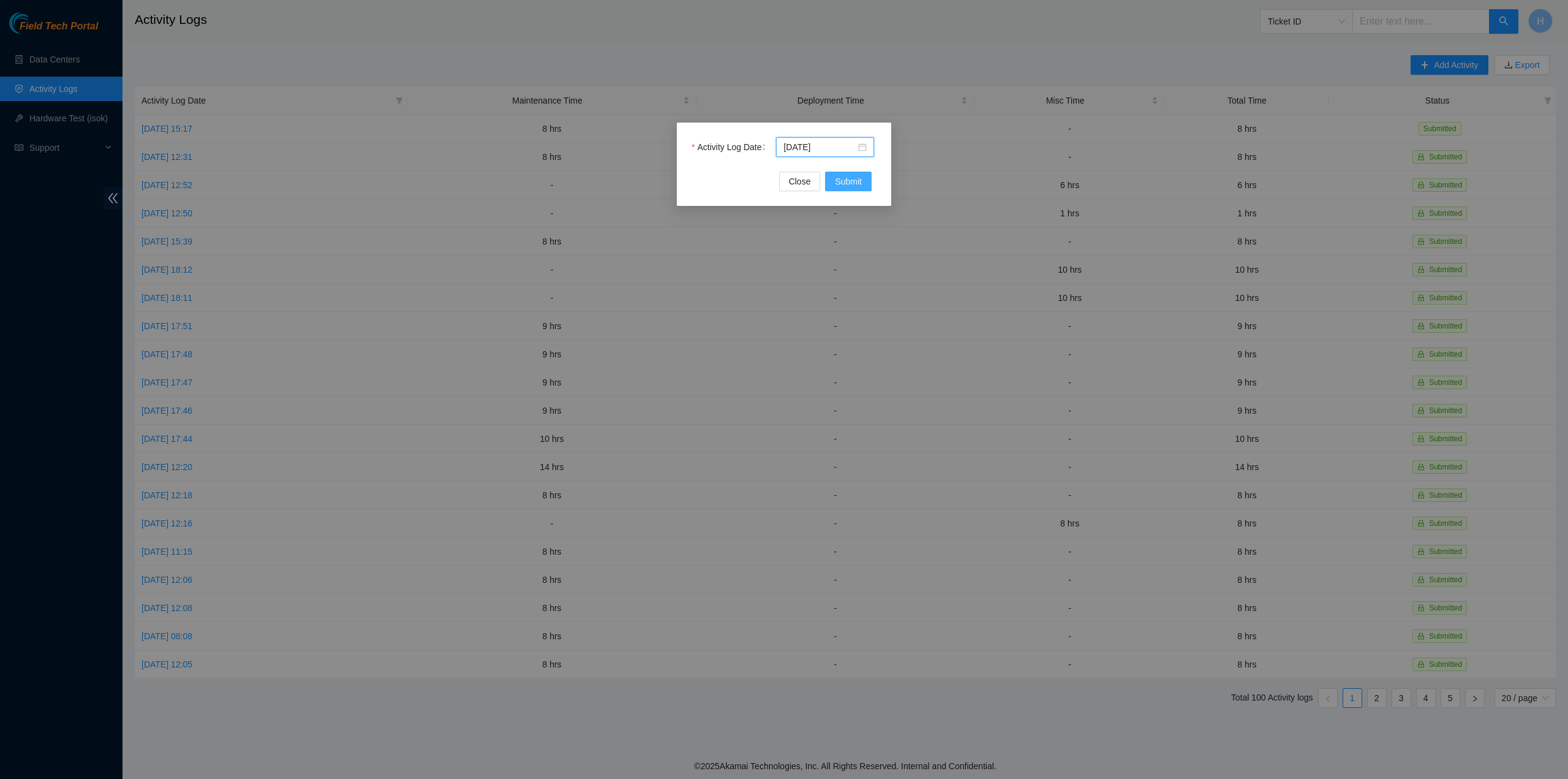
click at [855, 180] on span "Submit" at bounding box center [848, 181] width 27 height 14
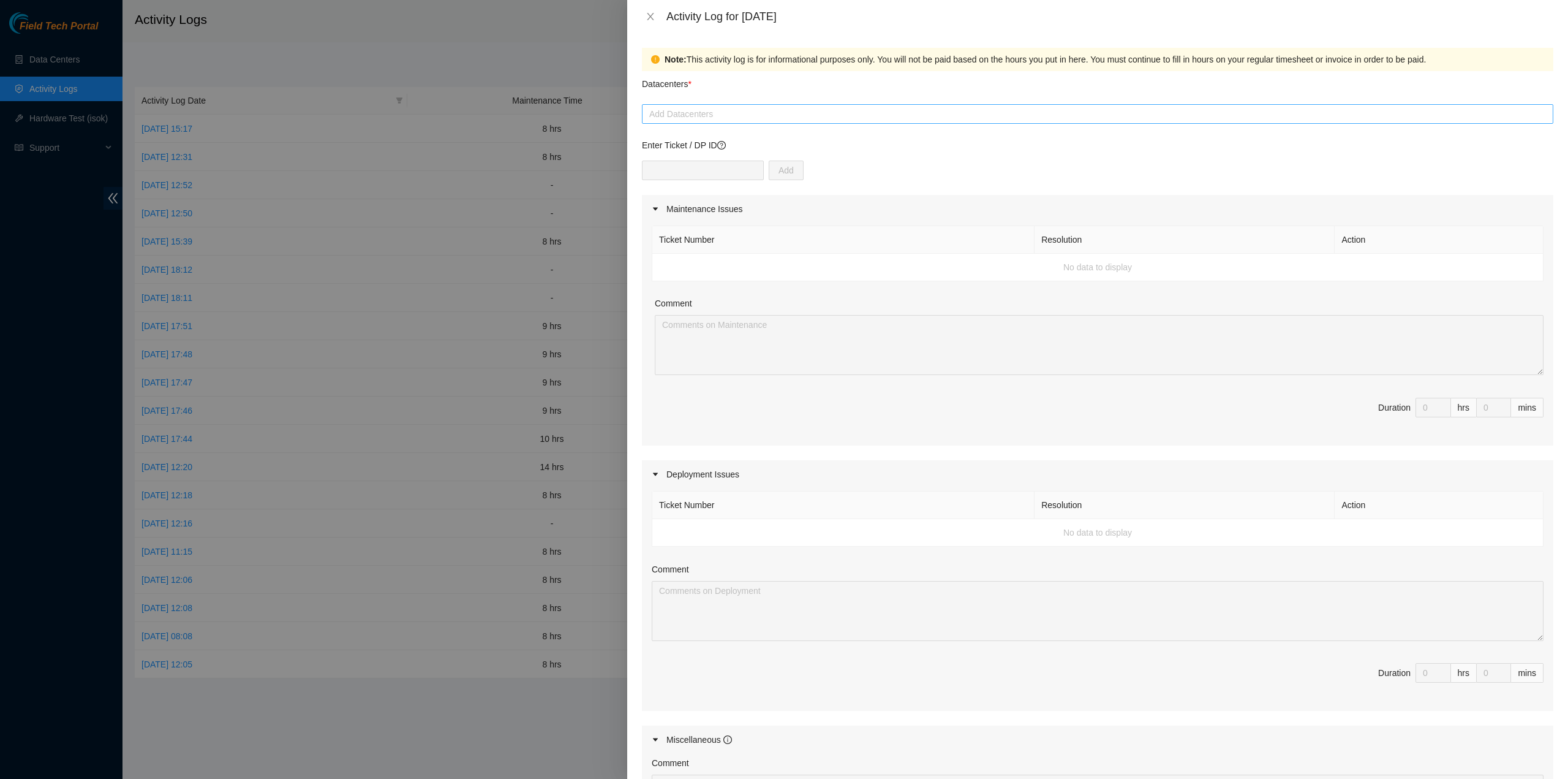
click at [905, 110] on div at bounding box center [1097, 114] width 905 height 15
type input "c"
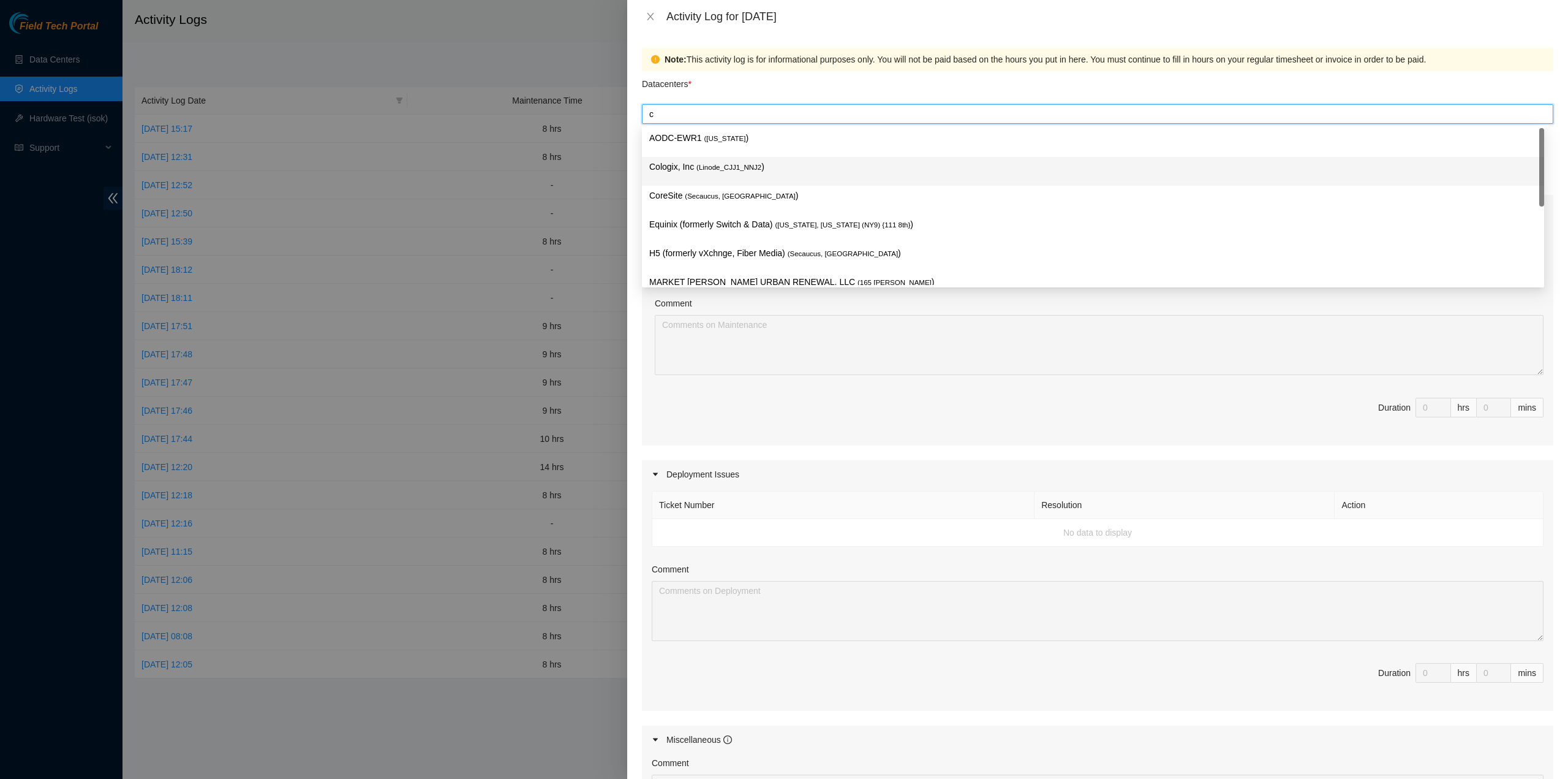
click at [816, 158] on div "Cologix, Inc ( Linode_CJJ1_NNJ2 )" at bounding box center [1093, 171] width 902 height 29
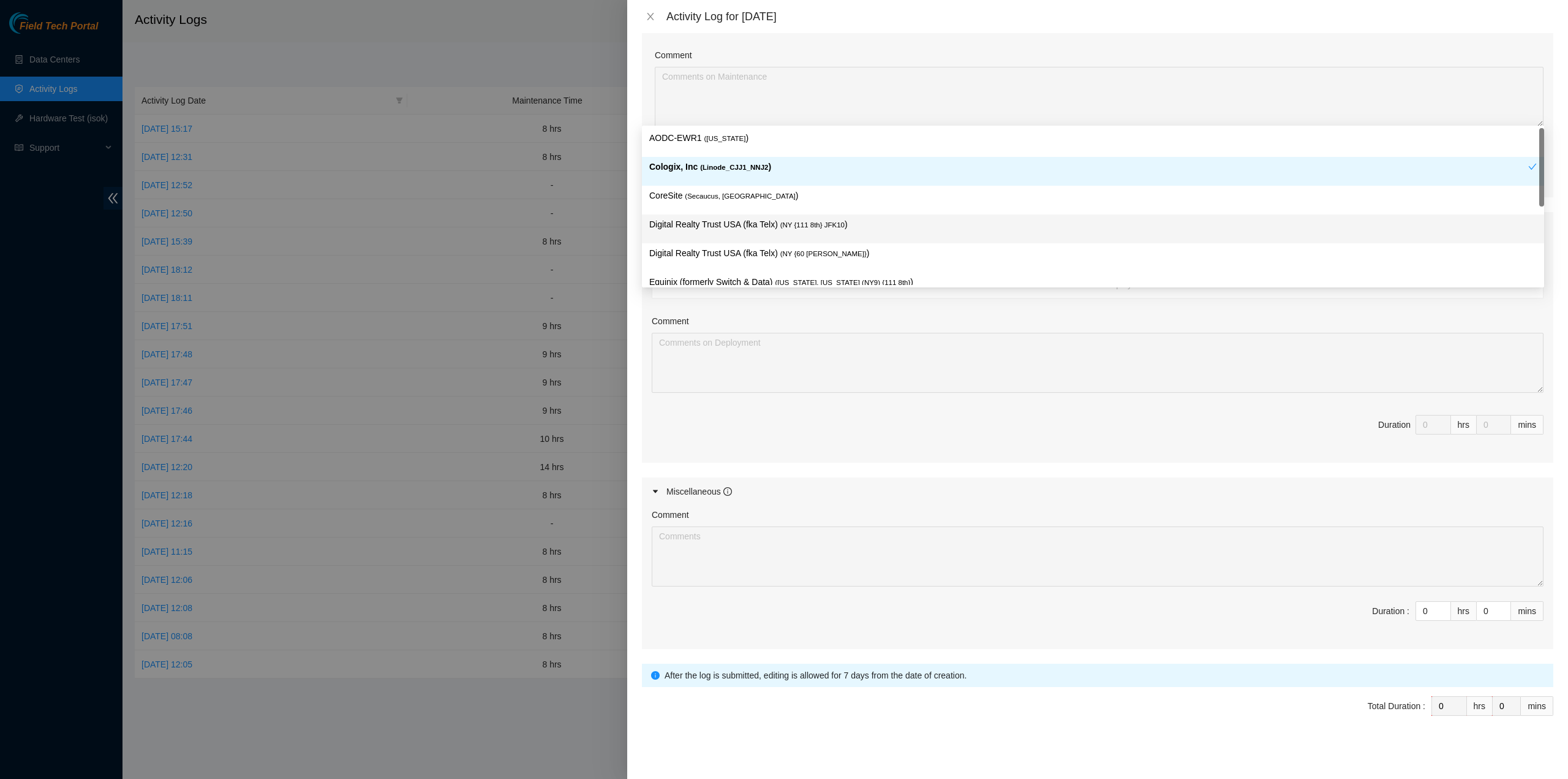
click at [1338, 628] on span "Duration : 0 hrs 0 mins" at bounding box center [1097, 618] width 892 height 35
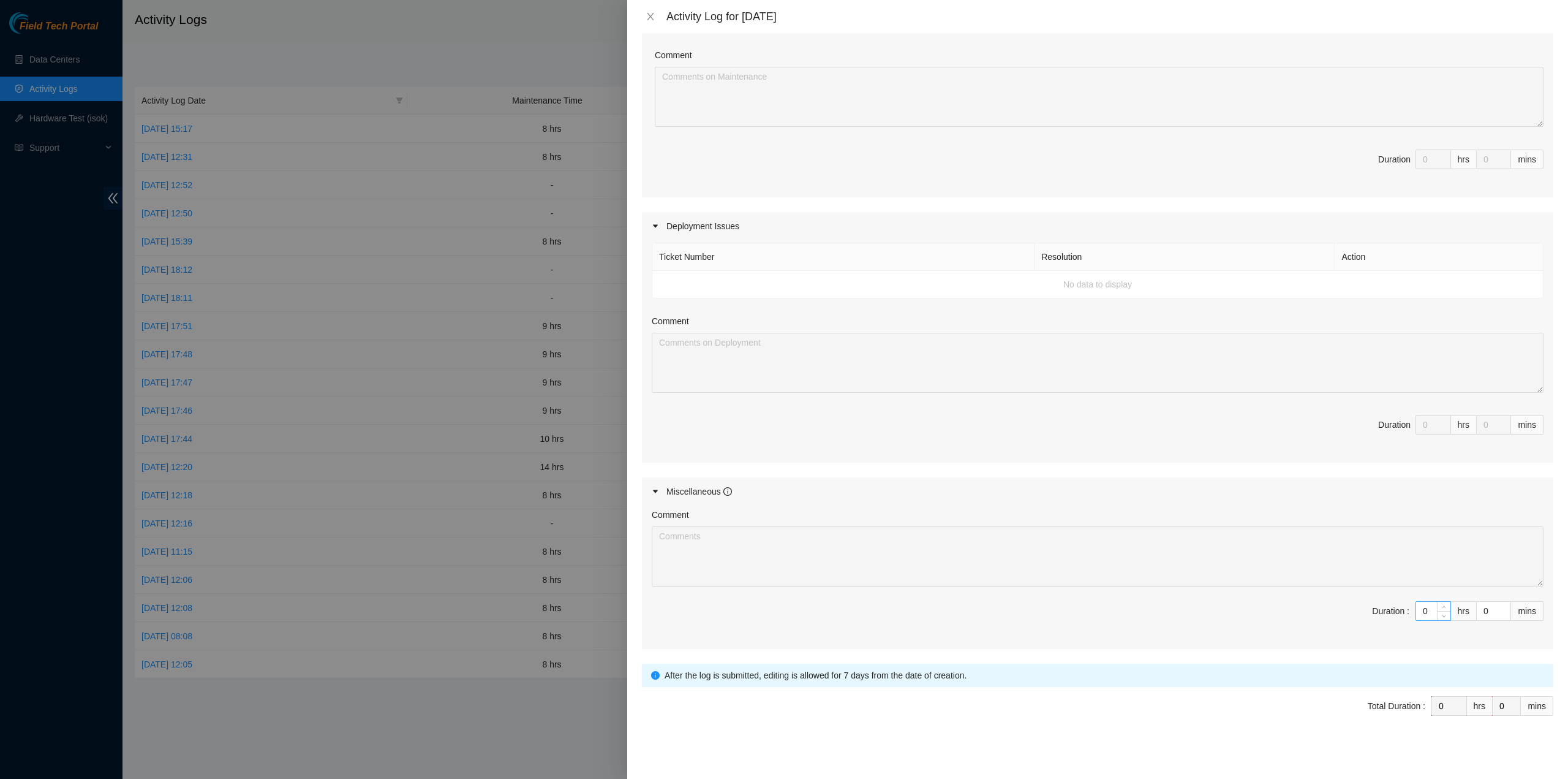
click at [1420, 610] on input "0" at bounding box center [1433, 611] width 35 height 18
type input "9"
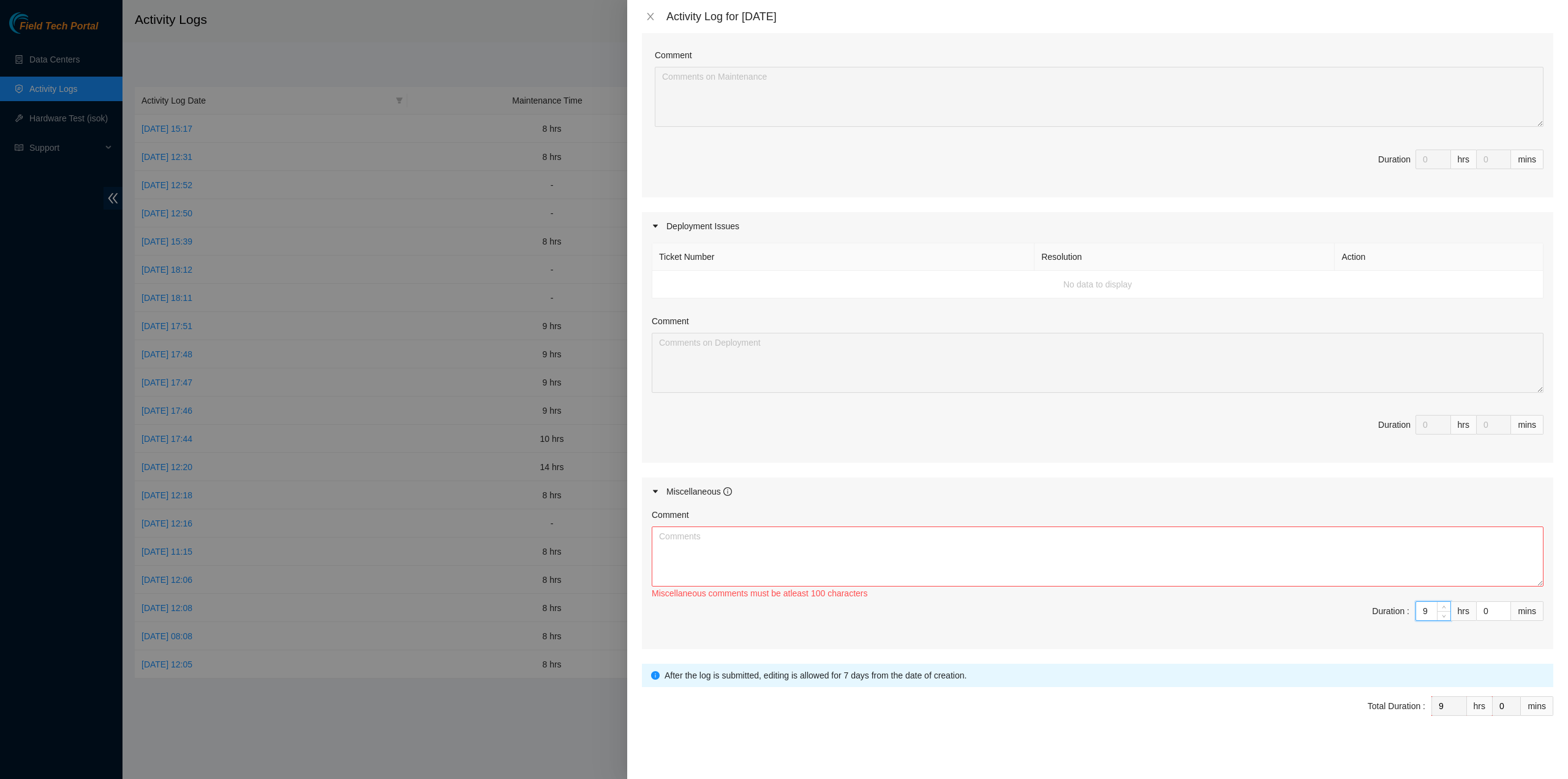
type input "9"
click at [1396, 559] on textarea "Comment" at bounding box center [1097, 556] width 892 height 60
type textarea "T"
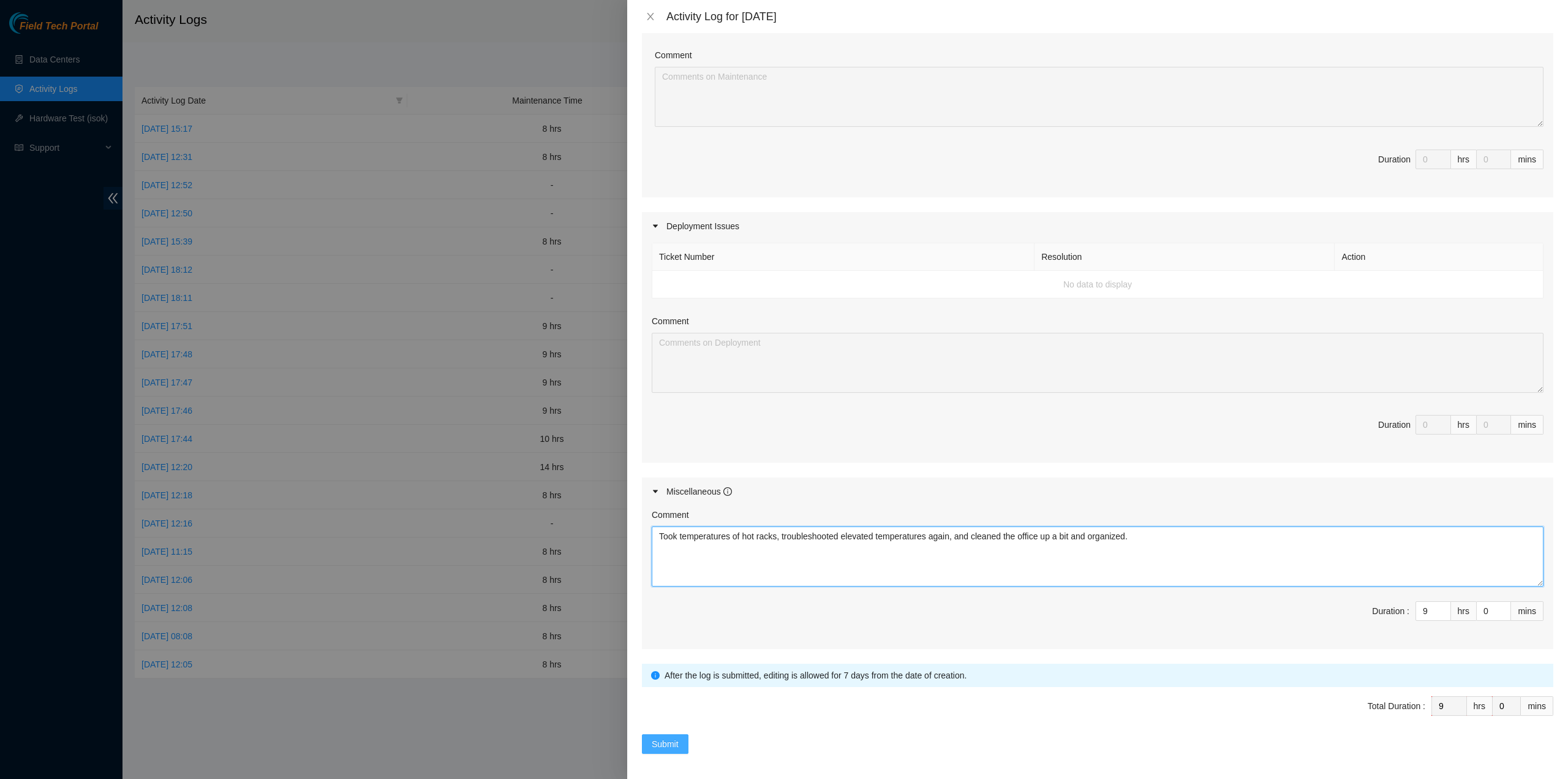
type textarea "Took temperatures of hot racks, troubleshooted elevated temperatures again, and…"
click at [664, 737] on span "Submit" at bounding box center [665, 744] width 27 height 14
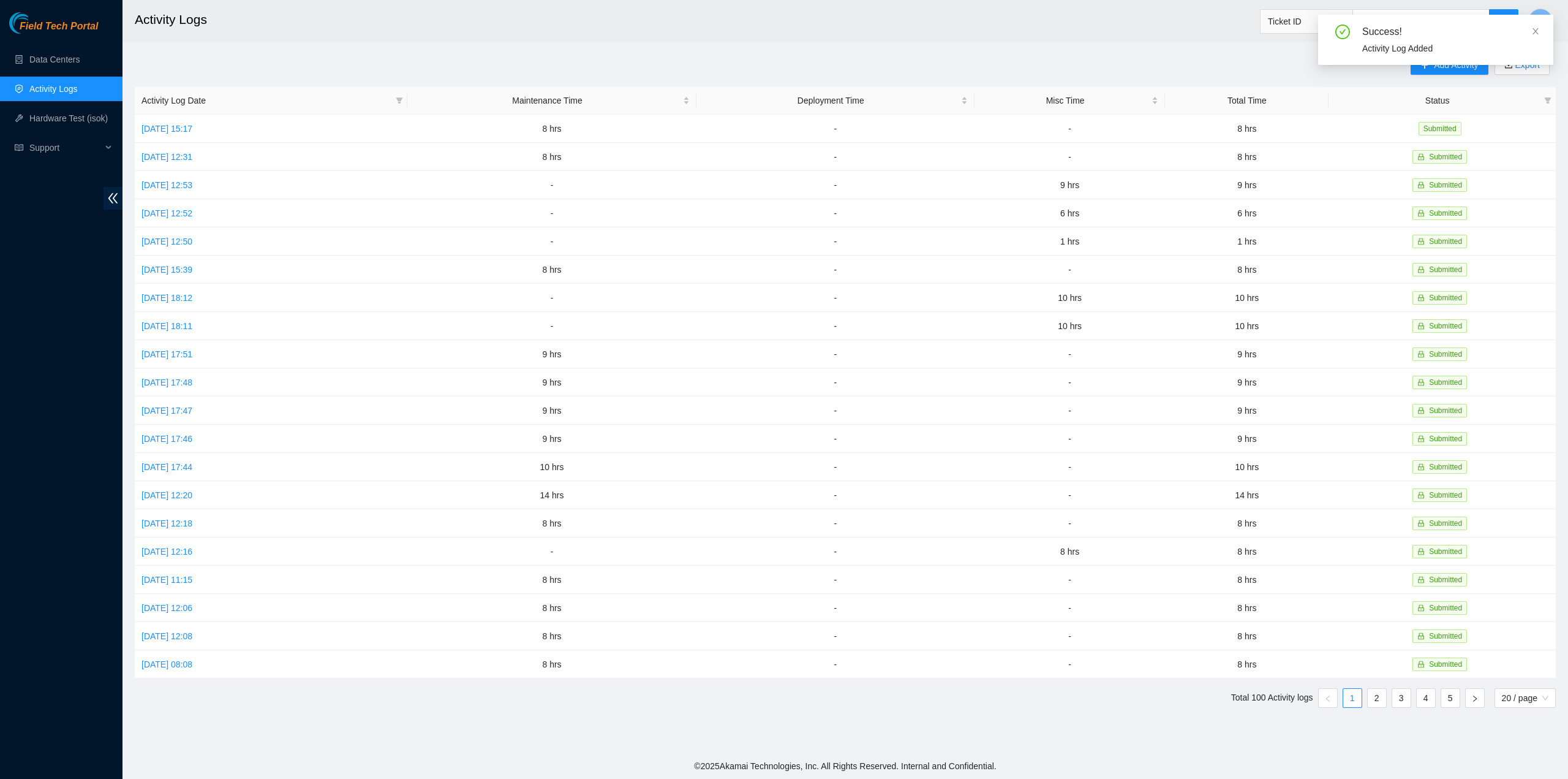
click at [1540, 28] on div "Success! Activity Log Added" at bounding box center [1436, 40] width 235 height 50
click at [1533, 30] on icon "close" at bounding box center [1535, 31] width 8 height 8
click at [1460, 62] on span "Add Activity" at bounding box center [1456, 65] width 44 height 14
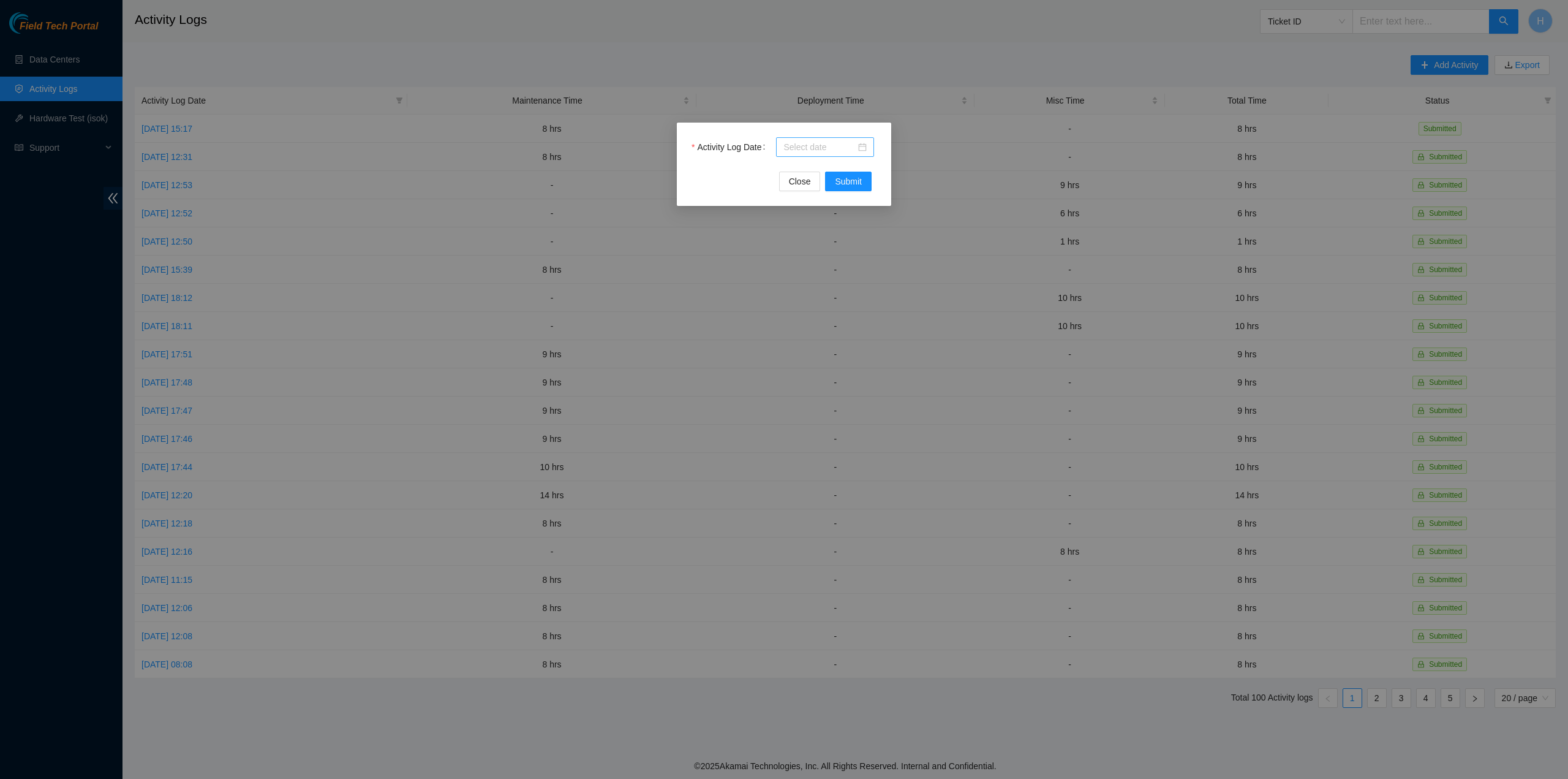
click at [860, 148] on div at bounding box center [825, 147] width 83 height 14
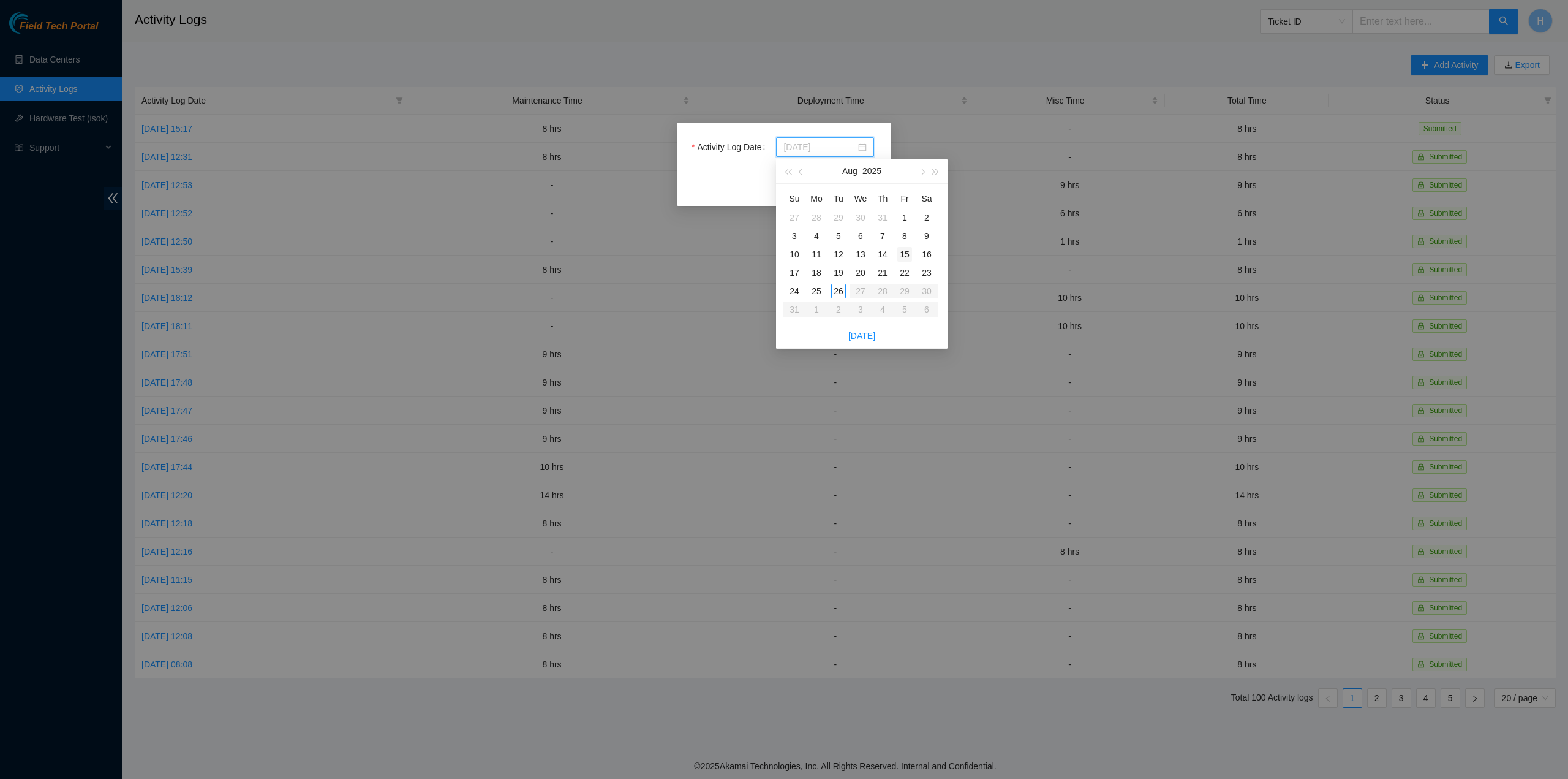
type input "[DATE]"
click at [909, 254] on div "15" at bounding box center [905, 254] width 15 height 15
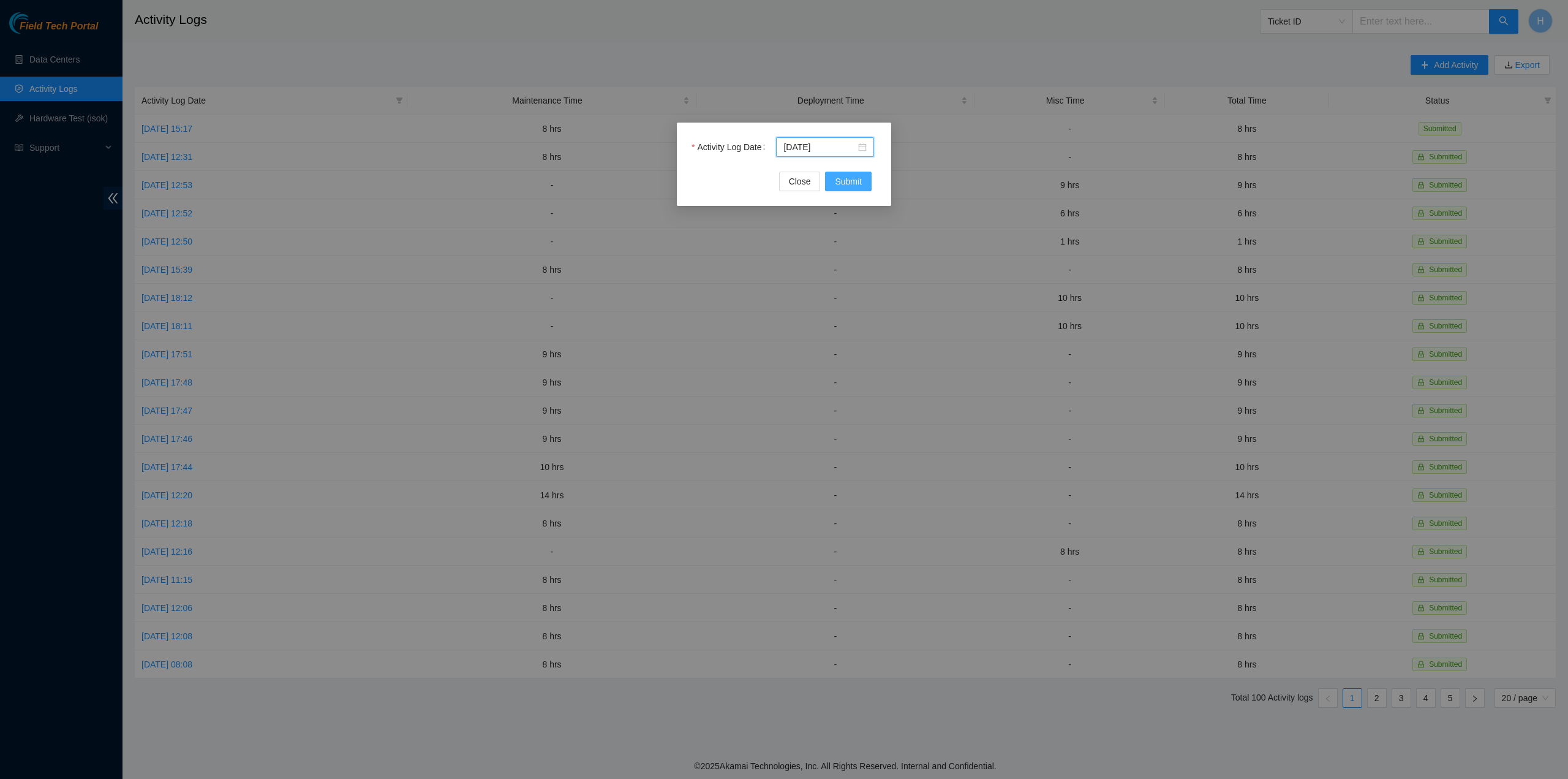
drag, startPoint x: 834, startPoint y: 182, endPoint x: 840, endPoint y: 189, distance: 9.2
click at [835, 182] on button "Submit" at bounding box center [848, 181] width 46 height 20
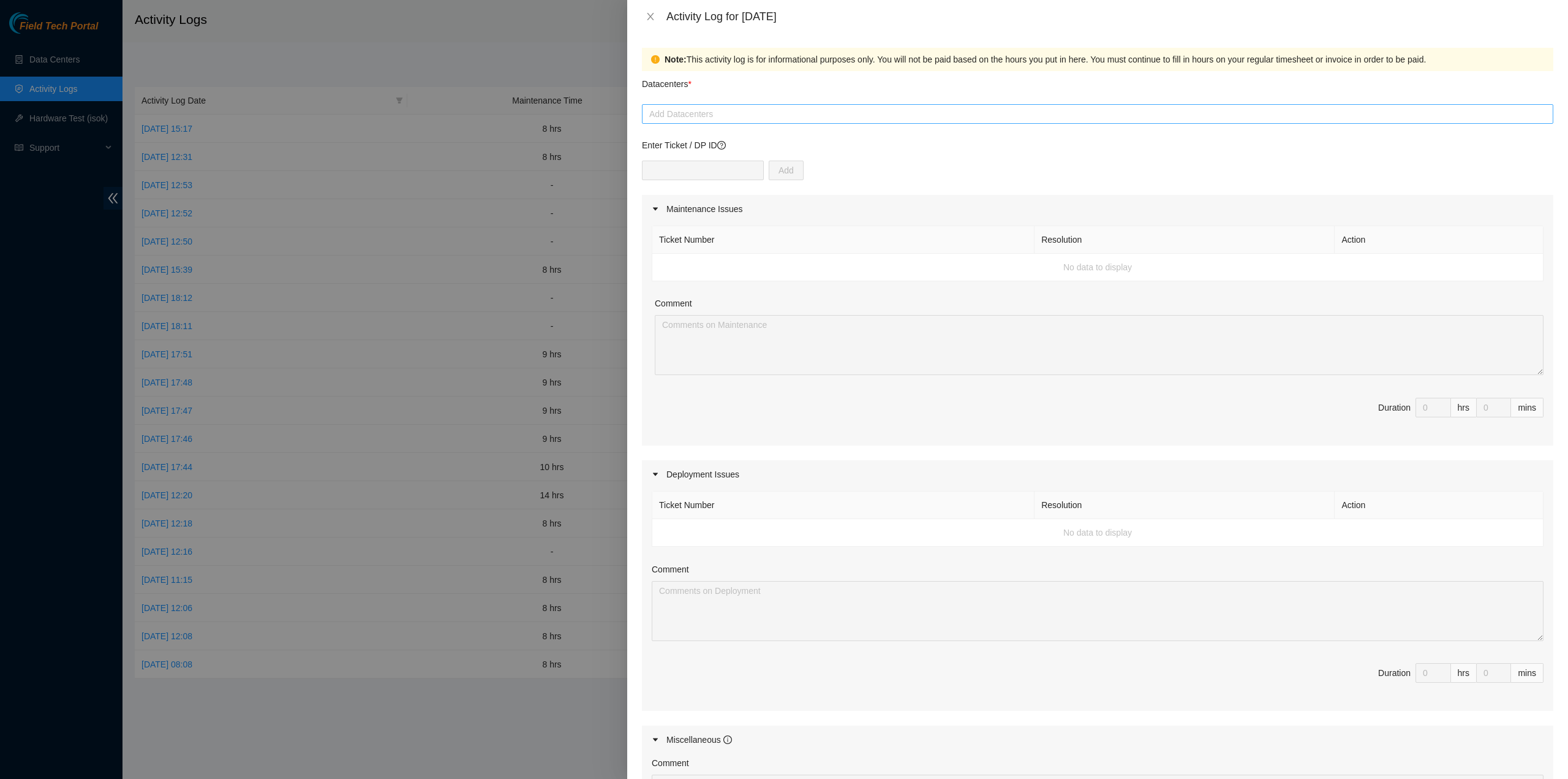
click at [788, 113] on div at bounding box center [1097, 114] width 905 height 15
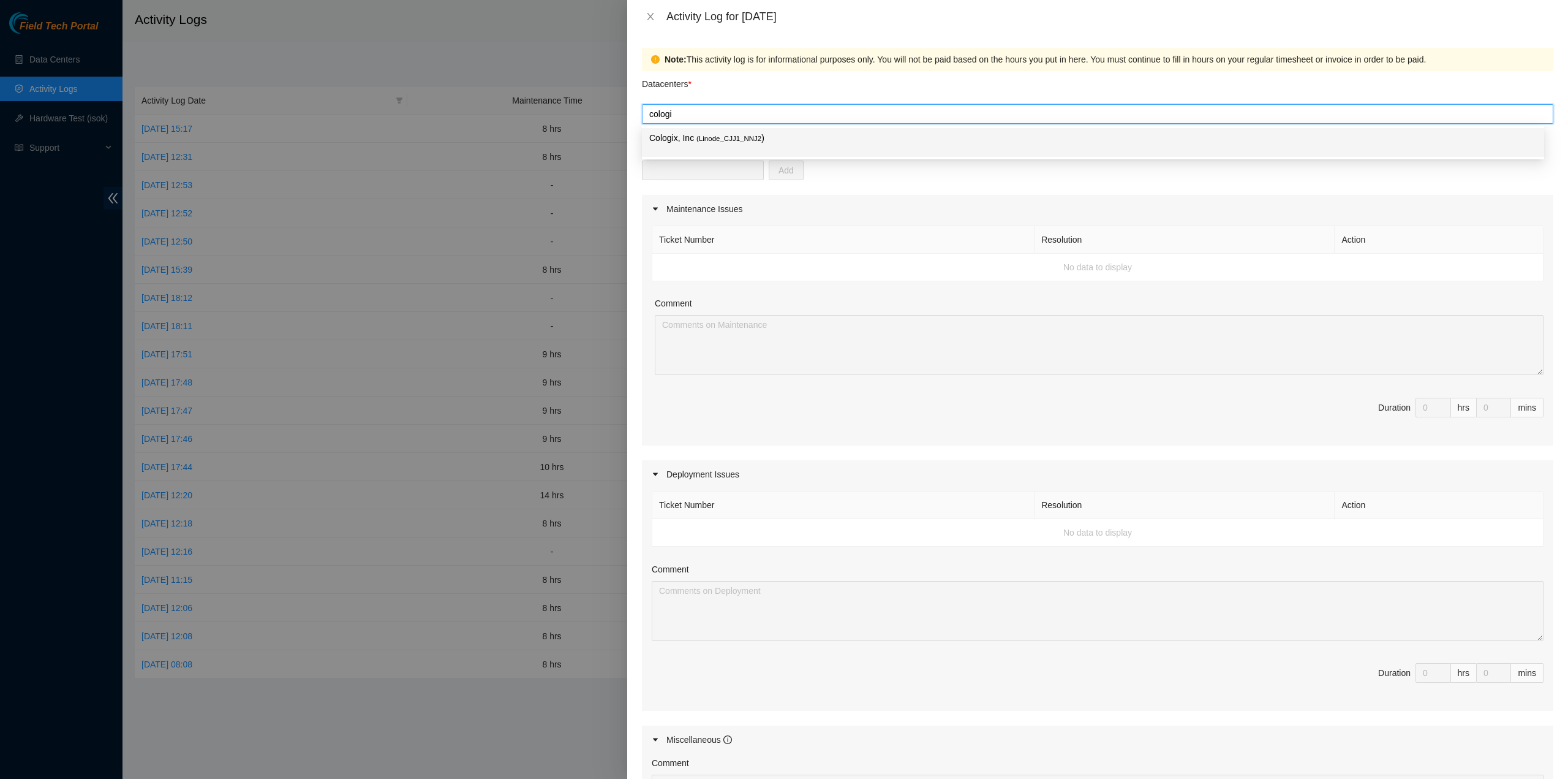
type input "cologix"
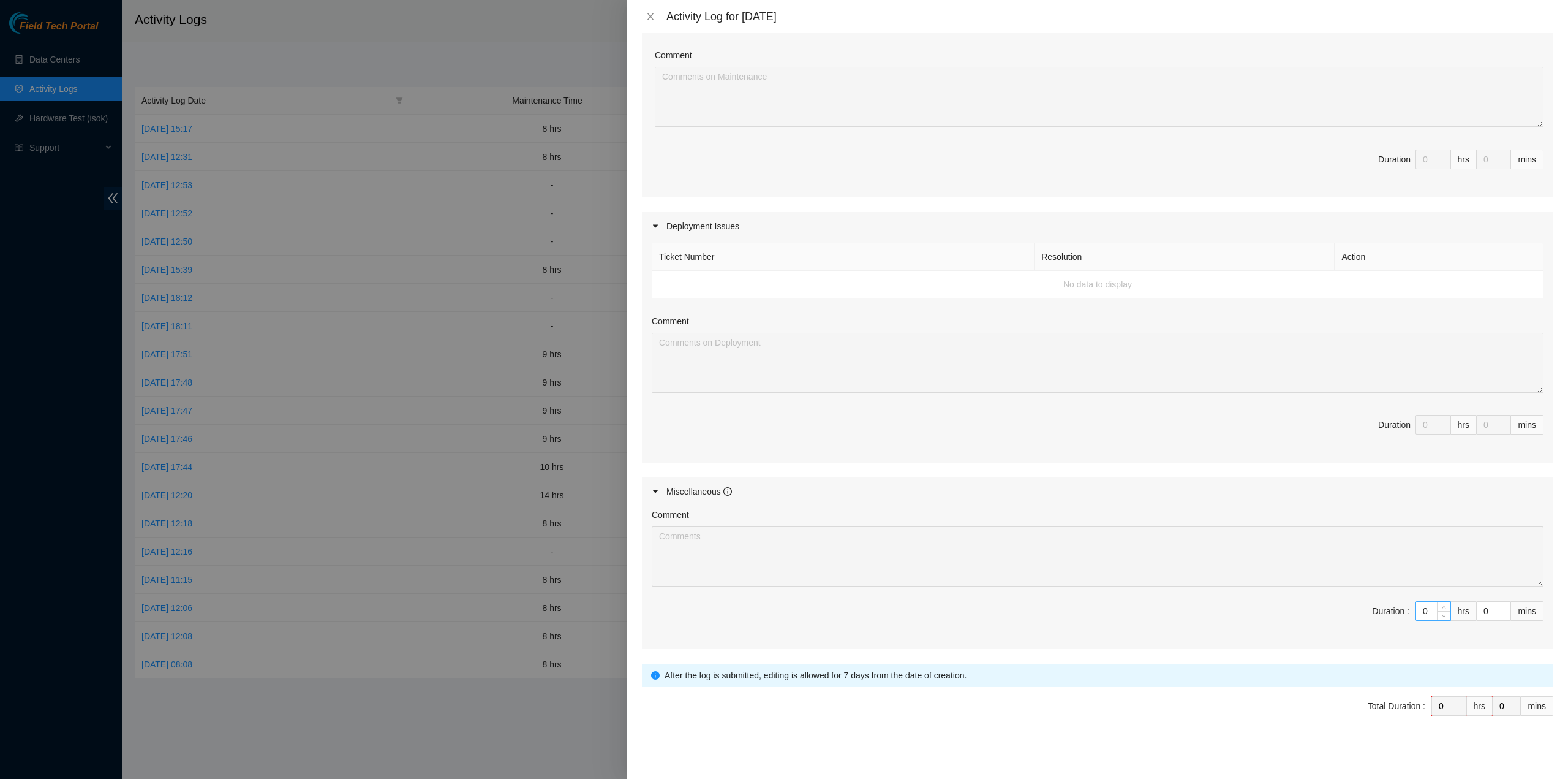
click at [1422, 612] on input "0" at bounding box center [1433, 611] width 35 height 18
type input "9"
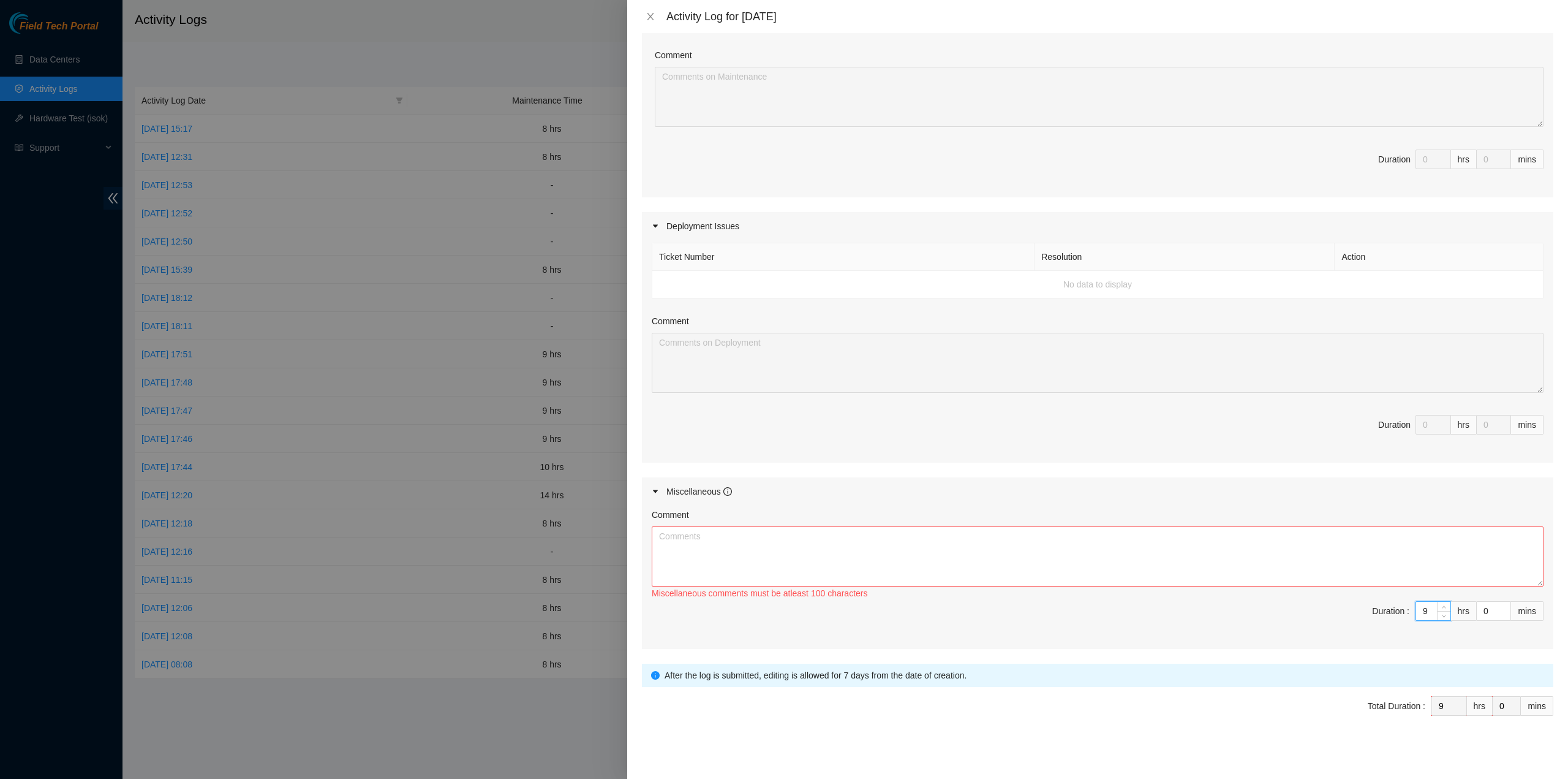
type input "9"
click at [1241, 555] on textarea "Comment" at bounding box center [1097, 556] width 892 height 60
click at [871, 589] on div "Miscellaneous comments must be atleast 100 characters" at bounding box center [1097, 593] width 892 height 14
click at [787, 566] on textarea "Comment" at bounding box center [1097, 556] width 892 height 60
type textarea "Took"
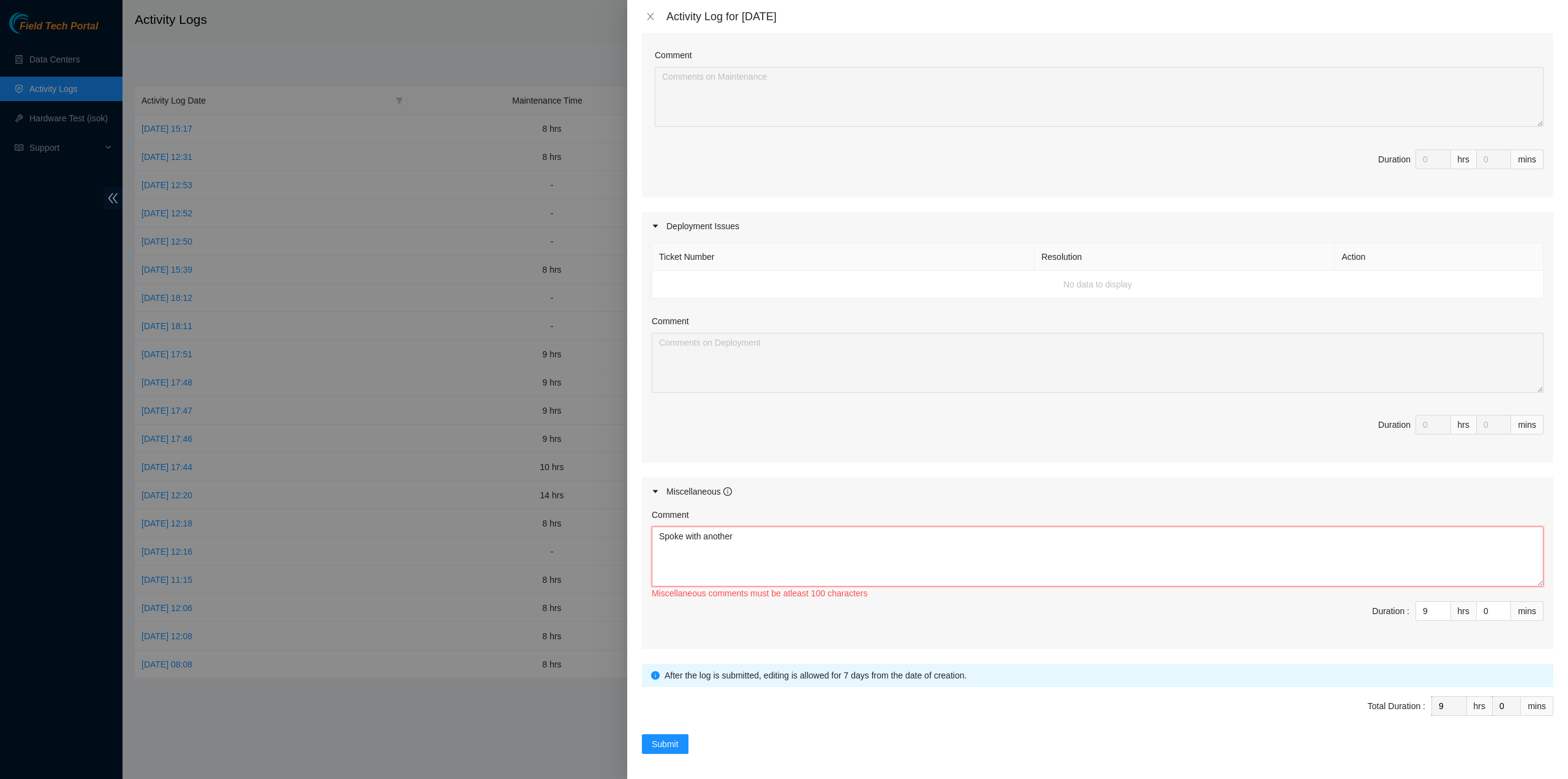
type textarea "Spoke with another"
type textarea "C"
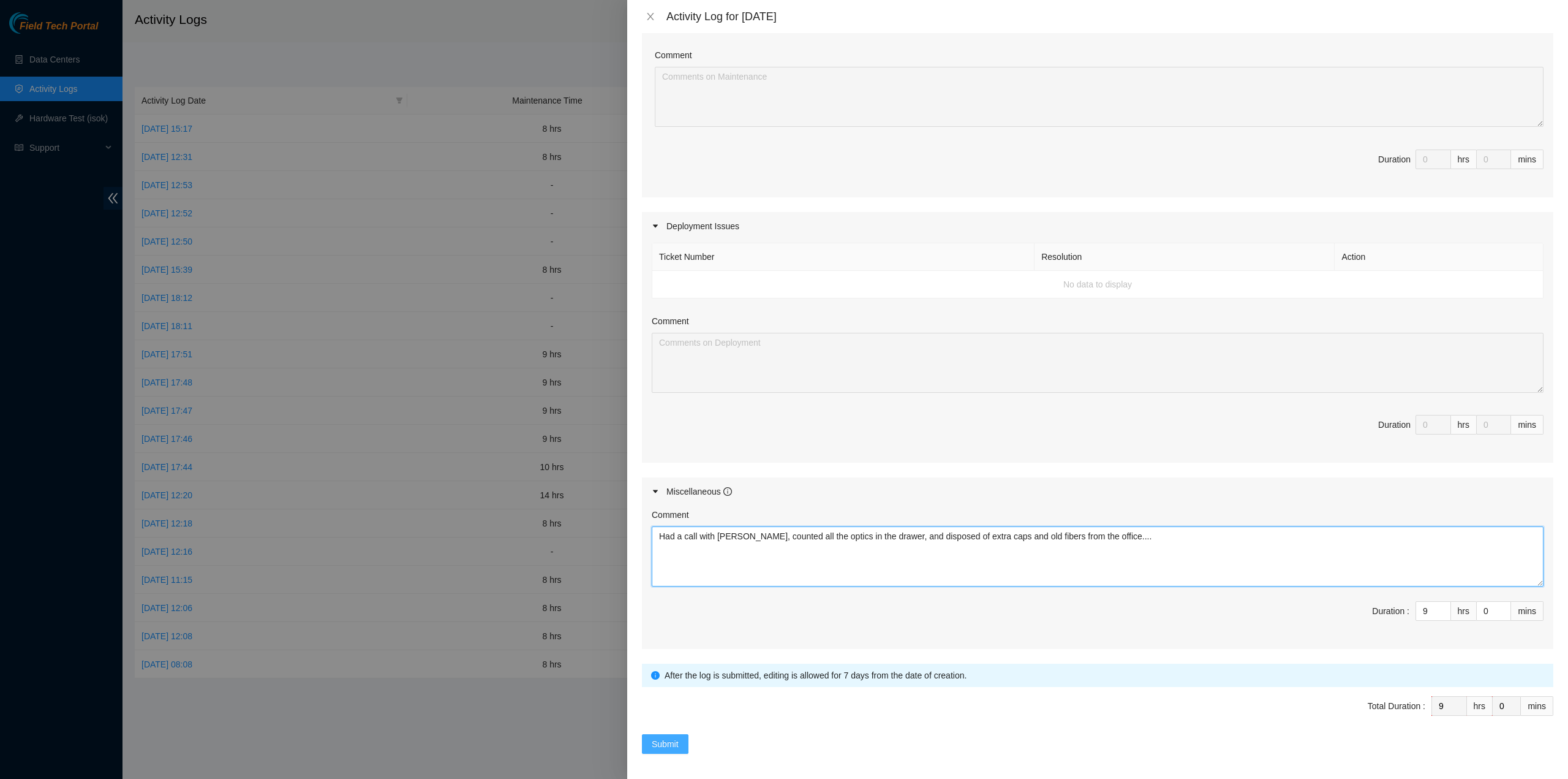
type textarea "Had a call with [PERSON_NAME], counted all the optics in the drawer, and dispos…"
click at [668, 744] on span "Submit" at bounding box center [665, 744] width 27 height 14
